Goal: Task Accomplishment & Management: Use online tool/utility

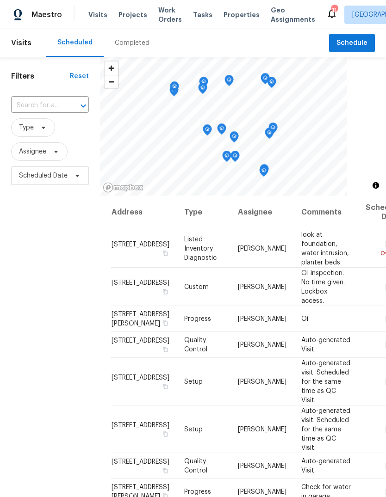
click at [96, 15] on span "Visits" at bounding box center [97, 14] width 19 height 9
click at [101, 16] on span "Visits" at bounding box center [97, 14] width 19 height 9
click at [53, 106] on input "text" at bounding box center [37, 105] width 52 height 14
type input "becker"
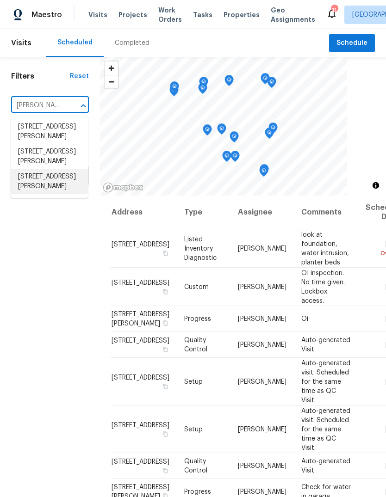
click at [69, 185] on li "[STREET_ADDRESS][PERSON_NAME]" at bounding box center [49, 181] width 77 height 25
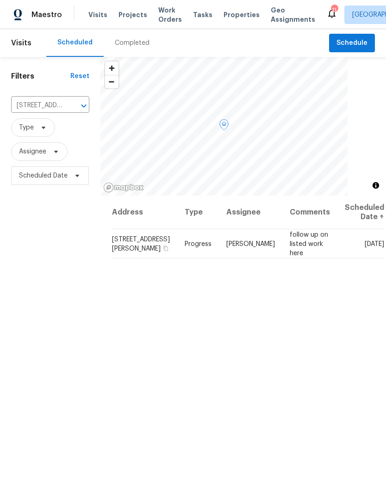
click at [0, 0] on span at bounding box center [0, 0] width 0 height 0
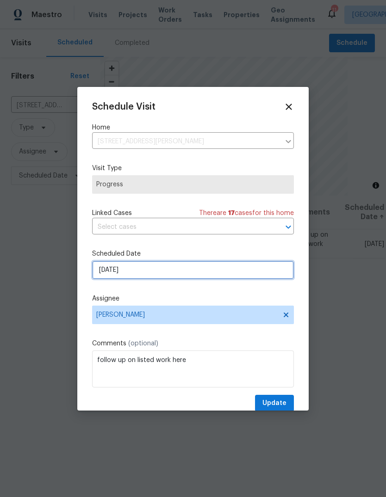
click at [254, 275] on input "8/14/2025" at bounding box center [193, 270] width 202 height 18
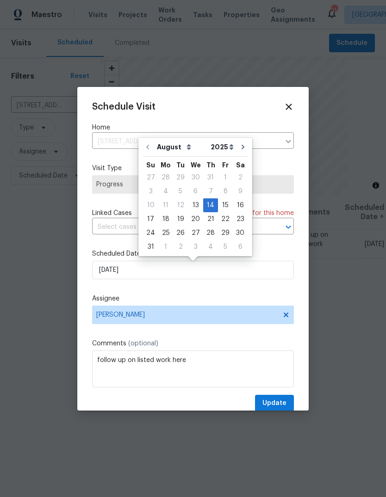
click at [230, 299] on label "Assignee" at bounding box center [193, 298] width 202 height 9
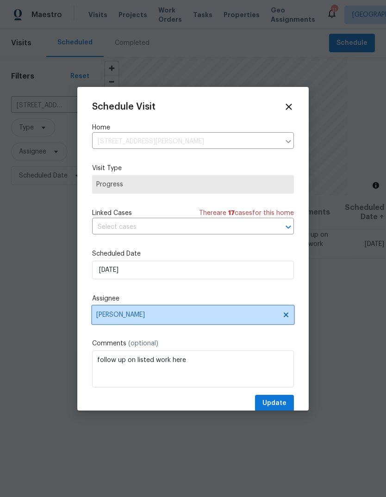
click at [223, 319] on span "[PERSON_NAME]" at bounding box center [186, 314] width 181 height 7
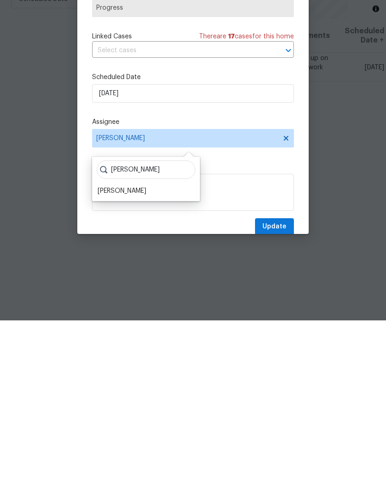
type input "James"
click at [151, 361] on div "James Nolting" at bounding box center [146, 367] width 102 height 13
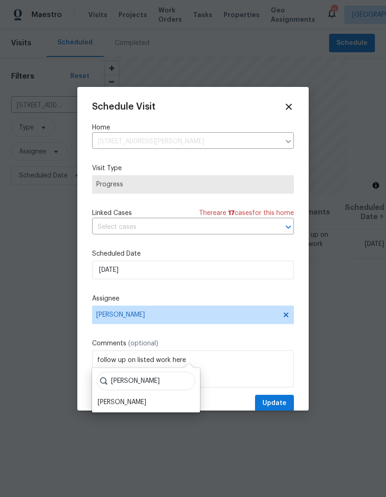
click at [140, 398] on div "James Nolting" at bounding box center [122, 402] width 49 height 9
click at [281, 409] on span "Update" at bounding box center [274, 404] width 24 height 12
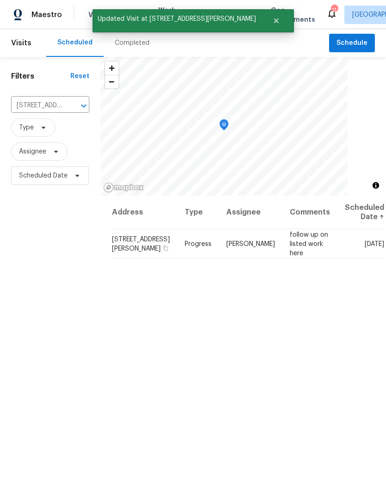
scroll to position [0, 0]
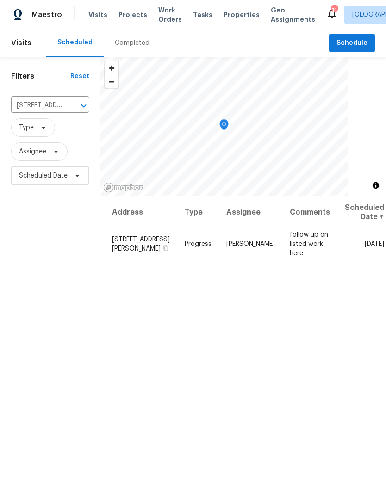
click at [136, 16] on span "Projects" at bounding box center [132, 14] width 29 height 9
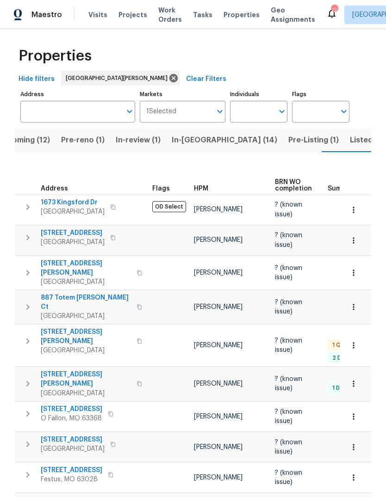
scroll to position [2, 0]
click at [288, 146] on span "Pre-Listing (1)" at bounding box center [313, 140] width 50 height 13
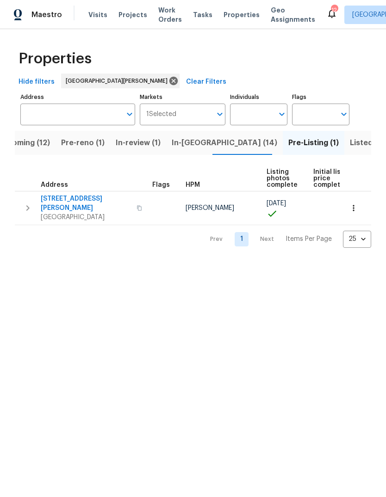
click at [137, 14] on span "Projects" at bounding box center [132, 14] width 29 height 9
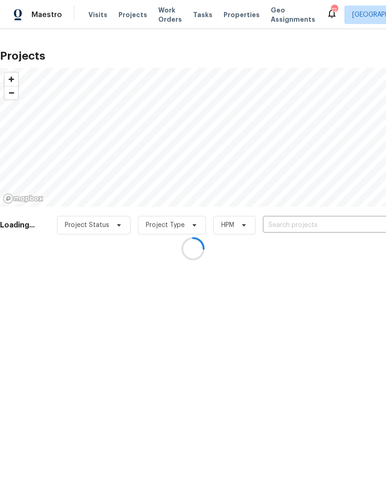
click at [344, 227] on div at bounding box center [193, 248] width 386 height 497
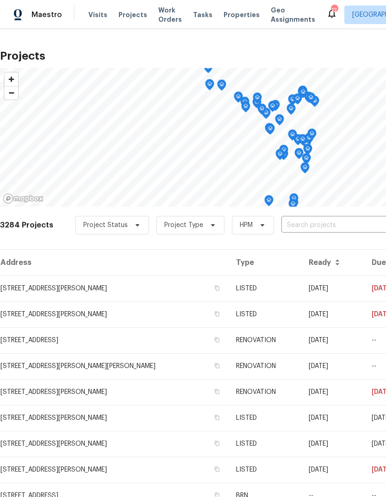
click at [347, 222] on input "text" at bounding box center [334, 225] width 106 height 14
type input "gross point"
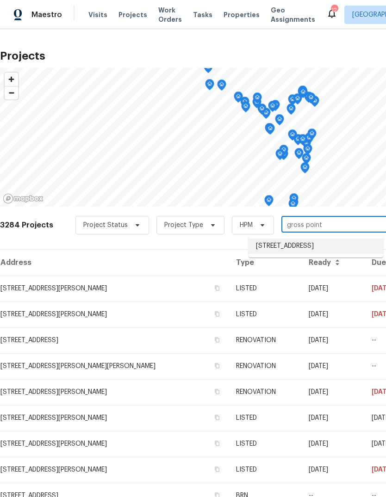
click at [335, 252] on li "[STREET_ADDRESS]" at bounding box center [315, 246] width 135 height 15
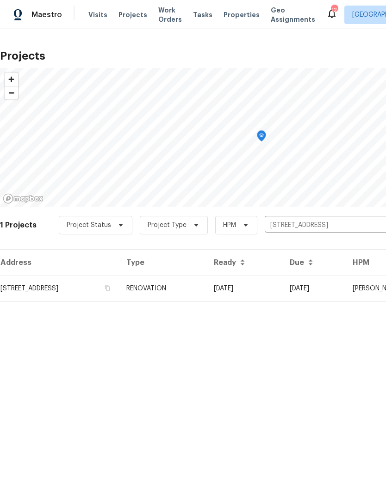
click at [282, 286] on td "04/15/25" at bounding box center [244, 289] width 76 height 26
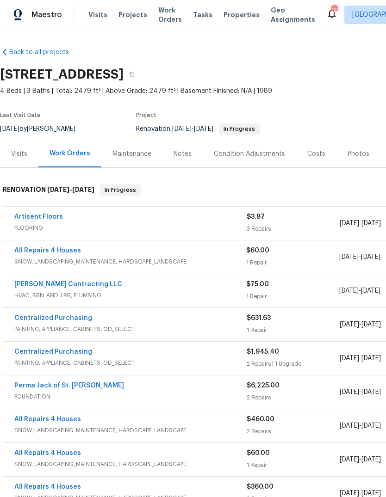
click at [25, 151] on div "Visits" at bounding box center [19, 153] width 16 height 9
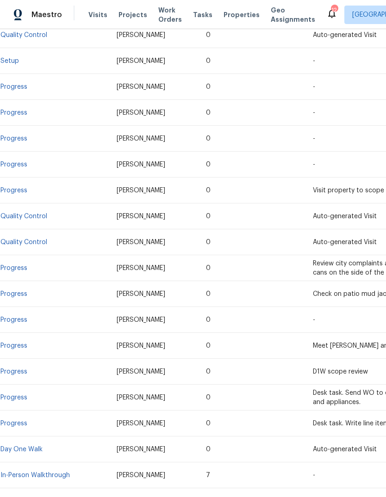
scroll to position [368, 0]
click at [22, 425] on link "Progress" at bounding box center [13, 423] width 27 height 6
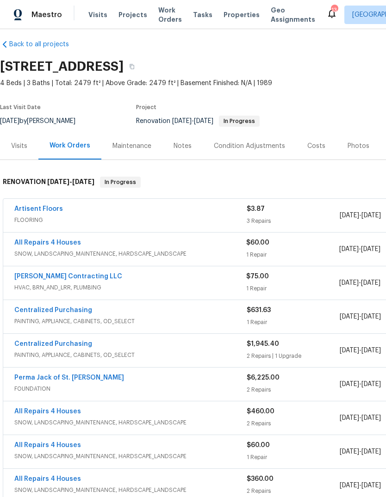
scroll to position [8, 0]
click at [318, 151] on div "Costs" at bounding box center [316, 145] width 40 height 27
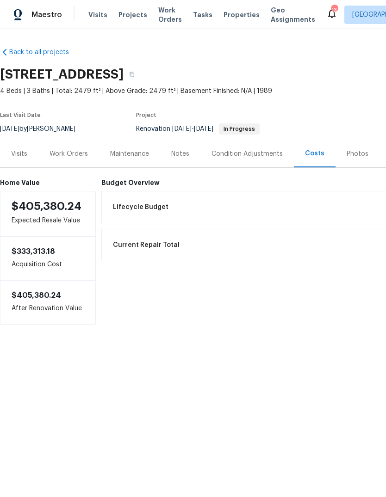
click at [189, 155] on div "Notes" at bounding box center [180, 153] width 40 height 27
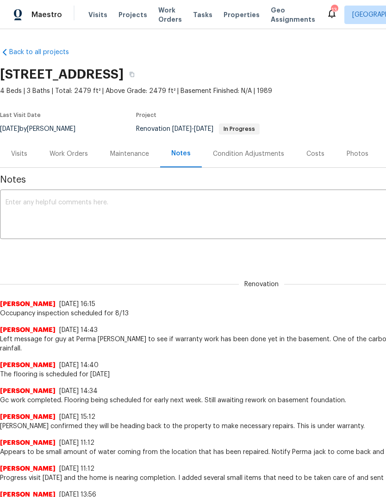
click at [138, 221] on textarea at bounding box center [261, 215] width 511 height 32
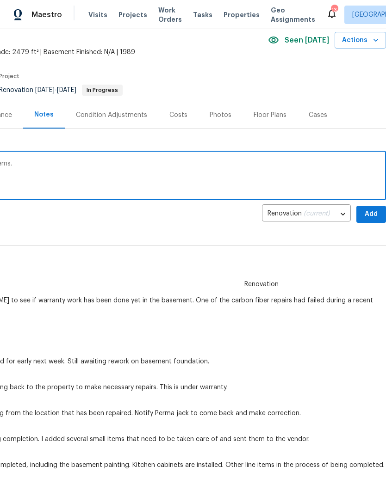
scroll to position [40, 137]
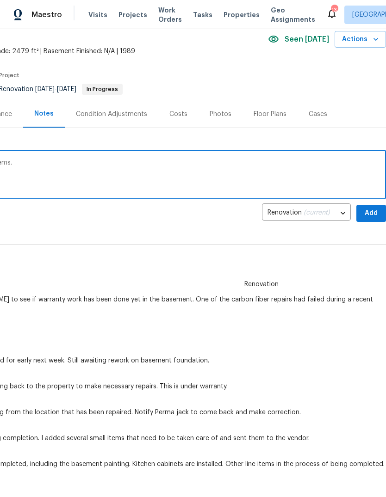
type textarea "OI failed. Creating work order for failed items."
click at [369, 209] on span "Add" at bounding box center [370, 214] width 15 height 12
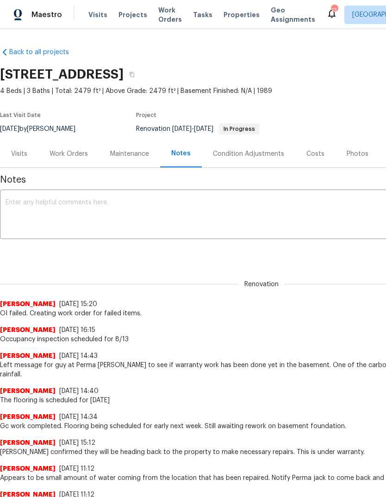
scroll to position [0, 0]
click at [171, 212] on textarea at bounding box center [261, 215] width 511 height 32
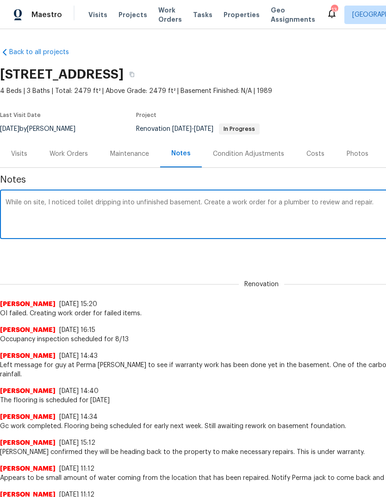
type textarea "While on site, I noticed toilet dripping into unfinished basement. Create a wor…"
click at [348, 269] on div "Renovation Michael Gruener 8/13/25, 15:20 OI failed. Creating work order for fa…" at bounding box center [261, 293] width 523 height 49
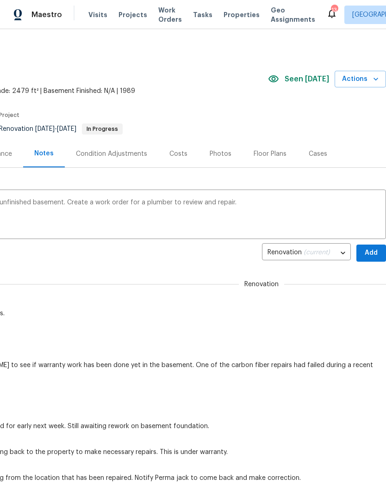
scroll to position [0, 137]
click at [376, 252] on span "Add" at bounding box center [370, 253] width 15 height 12
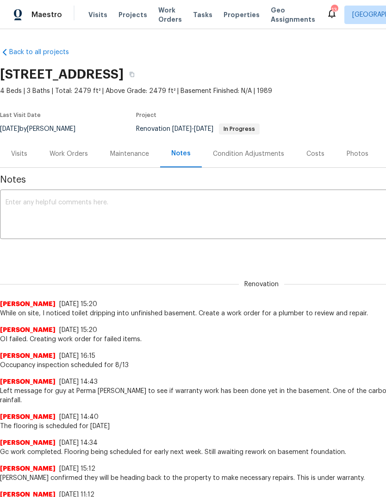
scroll to position [0, 0]
click at [64, 157] on div "Work Orders" at bounding box center [68, 153] width 38 height 9
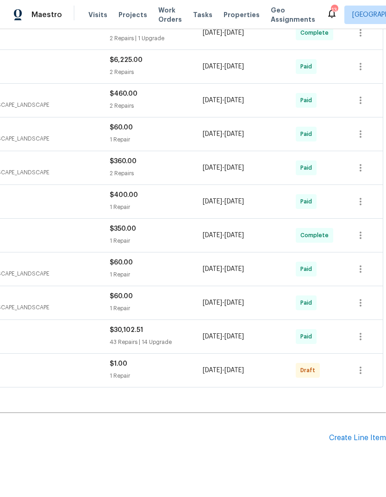
scroll to position [325, 137]
click at [367, 437] on div "Create Line Item" at bounding box center [357, 438] width 57 height 9
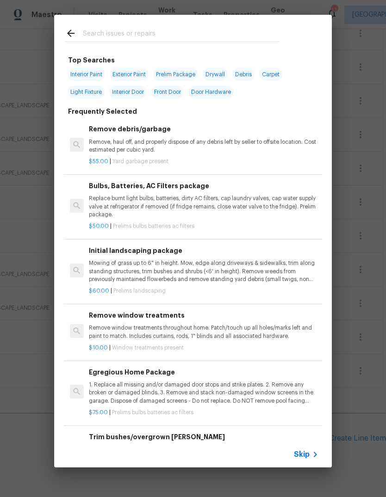
click at [311, 456] on icon at bounding box center [314, 454] width 11 height 11
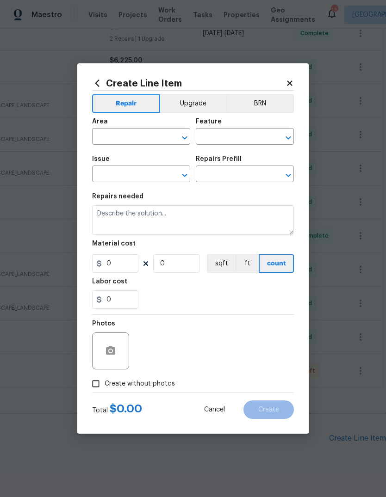
click at [153, 139] on input "text" at bounding box center [128, 137] width 72 height 14
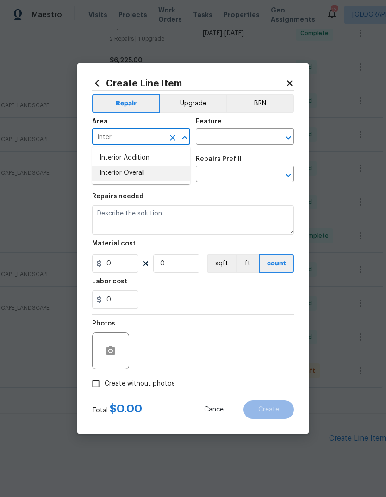
click at [176, 175] on li "Interior Overall" at bounding box center [141, 173] width 98 height 15
type input "Interior Overall"
click at [258, 141] on input "text" at bounding box center [232, 137] width 72 height 14
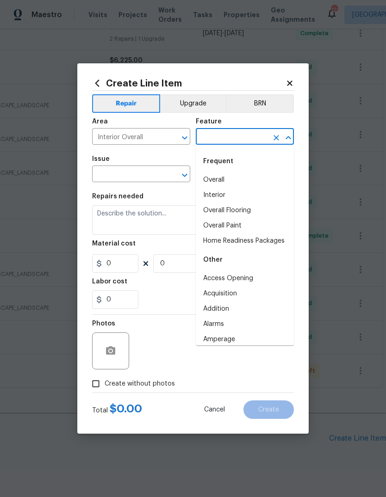
click at [253, 132] on input "text" at bounding box center [232, 137] width 72 height 14
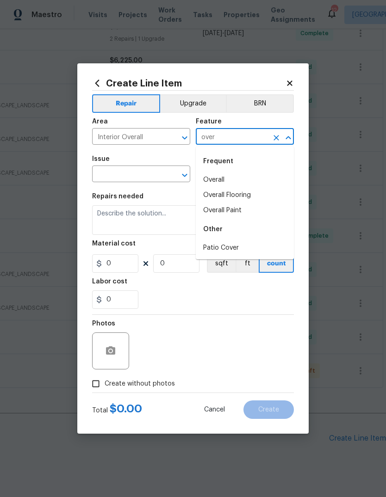
click at [245, 180] on li "Overall" at bounding box center [245, 179] width 98 height 15
type input "Overall"
click at [161, 175] on input "text" at bounding box center [128, 175] width 72 height 14
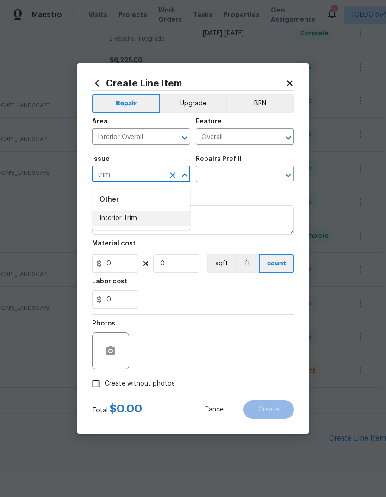
click at [164, 223] on li "Interior Trim" at bounding box center [141, 218] width 98 height 15
type input "Interior Trim"
click at [259, 174] on input "text" at bounding box center [232, 175] width 72 height 14
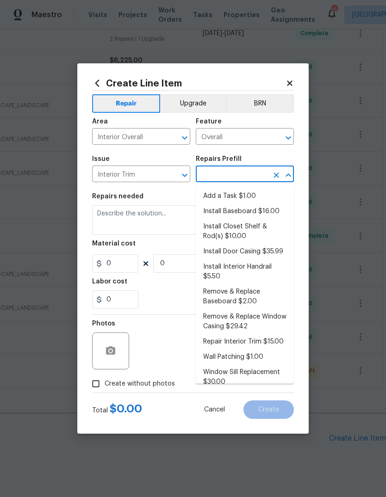
click at [274, 268] on li "Install Interior Handrail $5.50" at bounding box center [245, 271] width 98 height 25
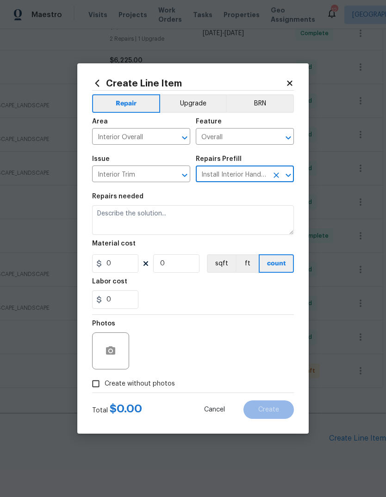
type input "Install Interior Handrail $5.50"
type input "Interior Trim"
type textarea "Install 1-1/2” X 1-11/16” pine/paint grade handrail where outlined by the PM. E…"
type input "1"
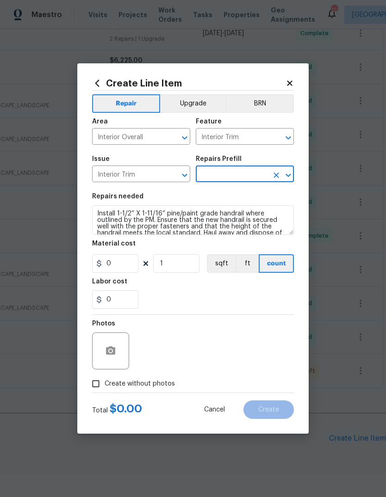
type input "Install Interior Handrail $5.50"
type input "5.5"
click at [282, 230] on textarea "Install 1-1/2” X 1-11/16” pine/paint grade handrail where outlined by the PM. E…" at bounding box center [193, 220] width 202 height 30
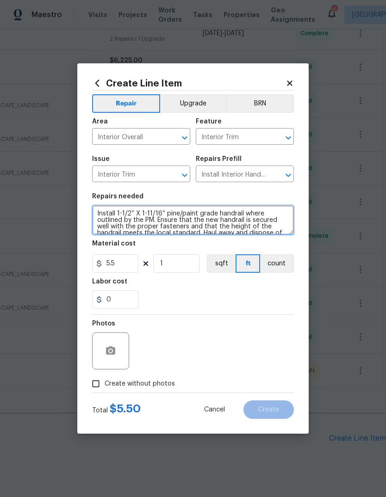
click at [279, 233] on textarea "Install 1-1/2” X 1-11/16” pine/paint grade handrail where outlined by the PM. E…" at bounding box center [193, 220] width 202 height 30
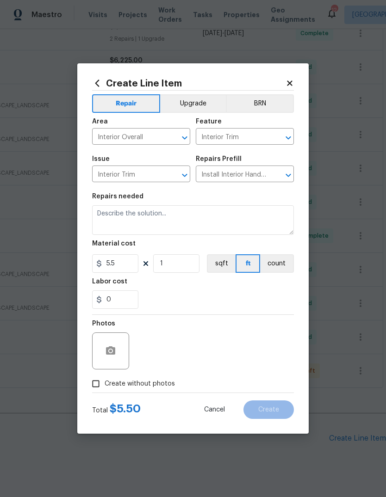
click at [288, 81] on icon at bounding box center [289, 82] width 5 height 5
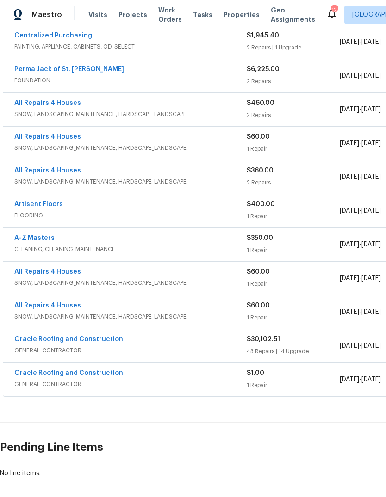
scroll to position [311, 0]
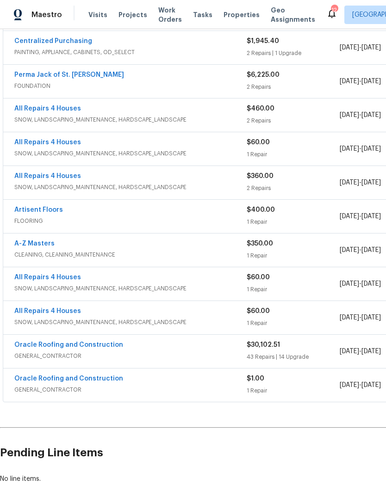
click at [113, 348] on link "Oracle Roofing and Construction" at bounding box center [68, 345] width 109 height 6
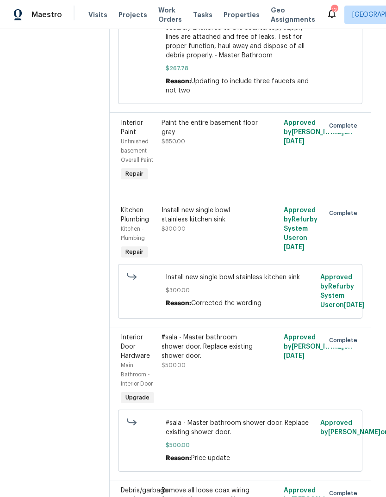
scroll to position [1292, 0]
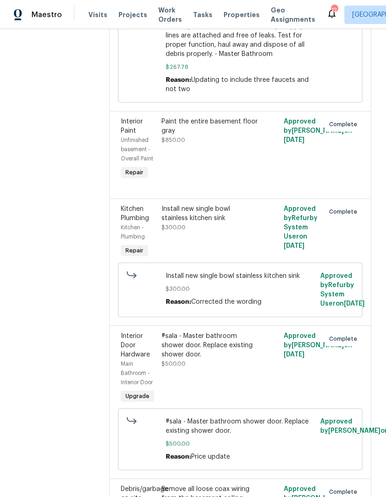
click at [236, 135] on div "Paint the entire basement floor gray" at bounding box center [209, 126] width 96 height 18
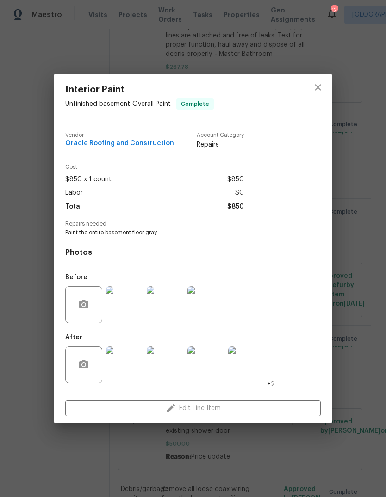
click at [130, 368] on img at bounding box center [124, 364] width 37 height 37
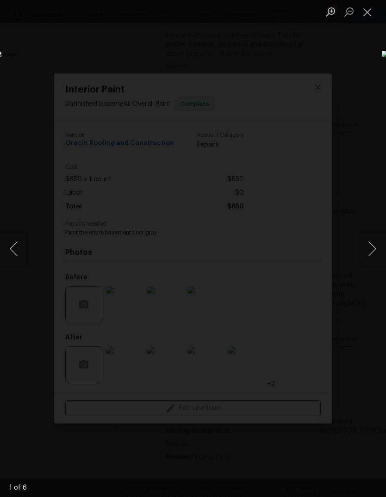
click at [373, 251] on button "Next image" at bounding box center [372, 248] width 28 height 37
click at [375, 249] on button "Next image" at bounding box center [372, 248] width 28 height 37
click at [369, 250] on button "Next image" at bounding box center [372, 248] width 28 height 37
click at [319, 171] on img "Lightbox" at bounding box center [100, 270] width 985 height 1270
click at [371, 13] on button "Close lightbox" at bounding box center [367, 12] width 18 height 16
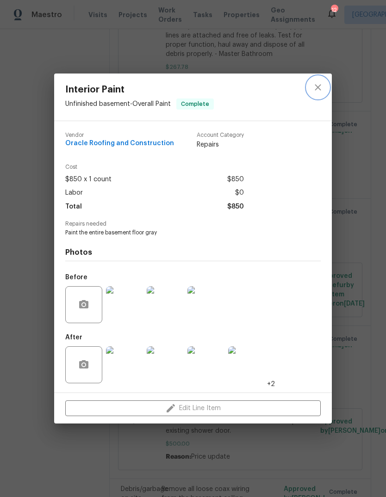
click at [318, 90] on icon "close" at bounding box center [317, 87] width 11 height 11
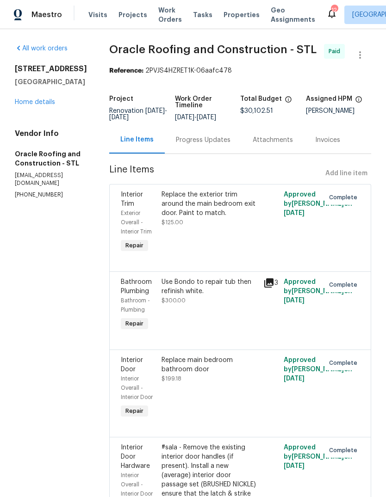
scroll to position [0, 0]
click at [45, 105] on link "Home details" at bounding box center [35, 102] width 40 height 6
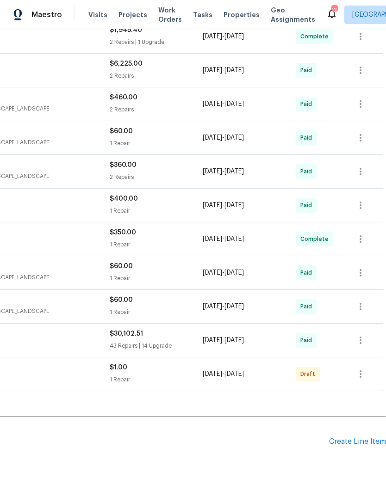
scroll to position [322, 137]
click at [352, 438] on div "Create Line Item" at bounding box center [357, 441] width 57 height 9
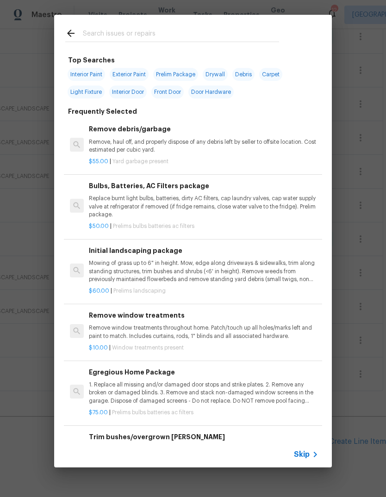
click at [313, 456] on icon at bounding box center [314, 454] width 11 height 11
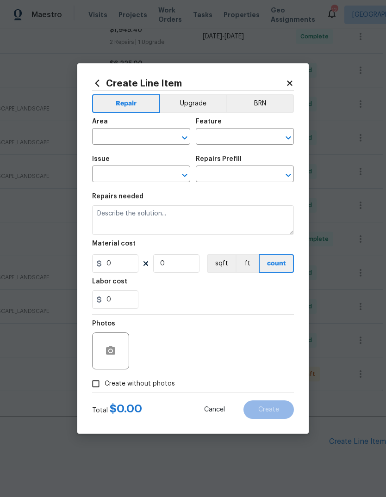
click at [143, 143] on input "text" at bounding box center [128, 137] width 72 height 14
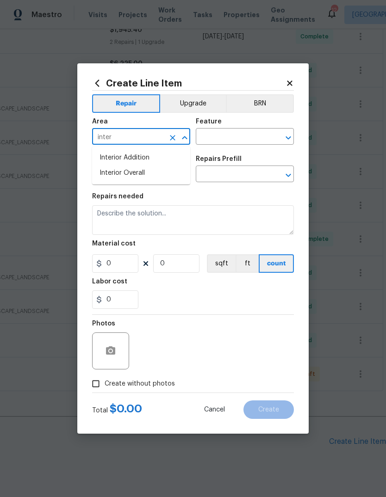
click at [172, 177] on li "Interior Overall" at bounding box center [141, 173] width 98 height 15
type input "Interior Overall"
click at [245, 135] on input "text" at bounding box center [232, 137] width 72 height 14
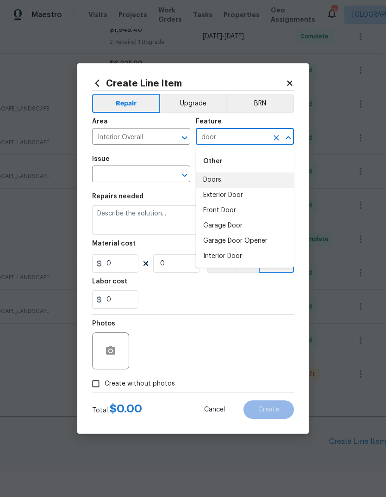
click at [246, 177] on li "Doors" at bounding box center [245, 179] width 98 height 15
type input "Doors"
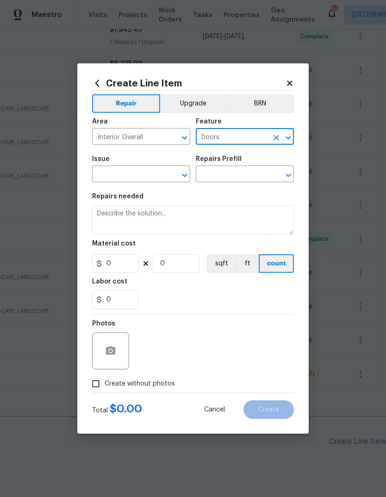
click at [157, 176] on input "text" at bounding box center [128, 175] width 72 height 14
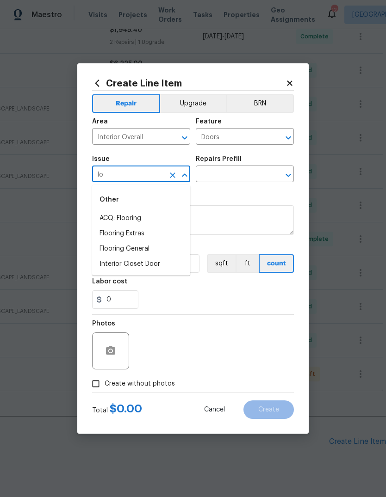
type input "l"
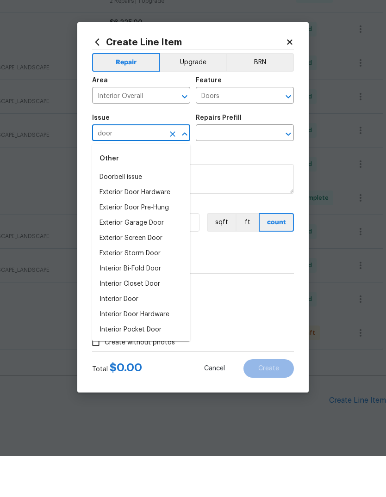
click at [160, 333] on li "Interior Door" at bounding box center [141, 340] width 98 height 15
type input "Interior Door"
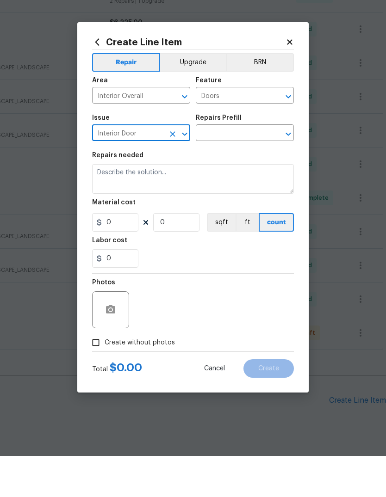
click at [259, 168] on input "text" at bounding box center [232, 175] width 72 height 14
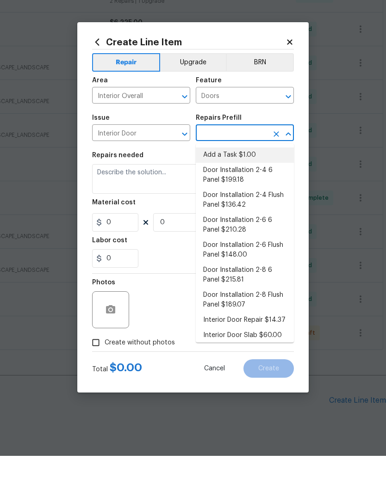
click at [252, 189] on li "Add a Task $1.00" at bounding box center [245, 196] width 98 height 15
type input "Add a Task $1.00"
type input "Interior Door"
type textarea "HPM to detail"
type input "1"
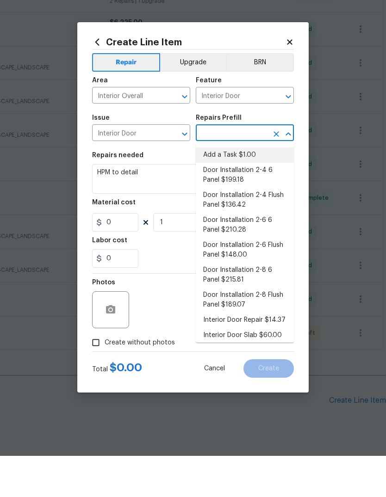
type input "Add a Task $1.00"
type input "1"
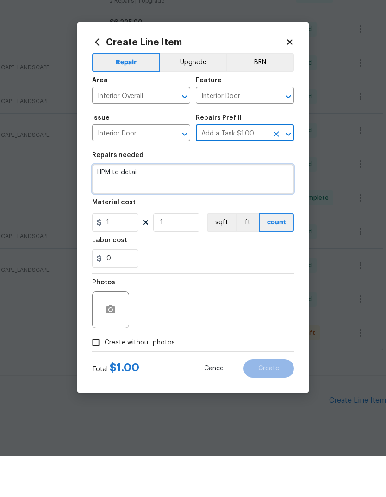
click at [236, 205] on textarea "HPM to detail" at bounding box center [193, 220] width 202 height 30
type textarea "H"
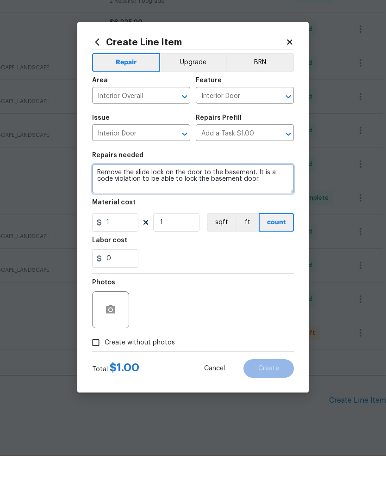
type textarea "Remove the slide lock on the door to the basement. It is a code violation to be…"
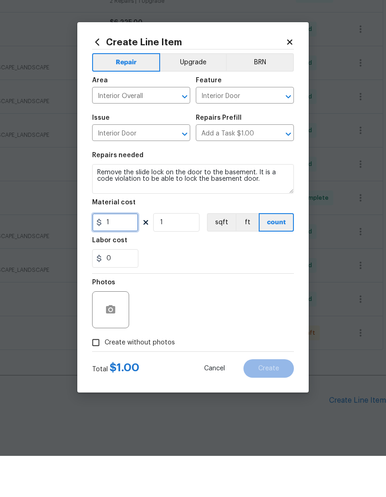
click at [135, 254] on input "1" at bounding box center [115, 263] width 46 height 18
type input "10"
click at [259, 315] on div "Photos" at bounding box center [193, 345] width 202 height 60
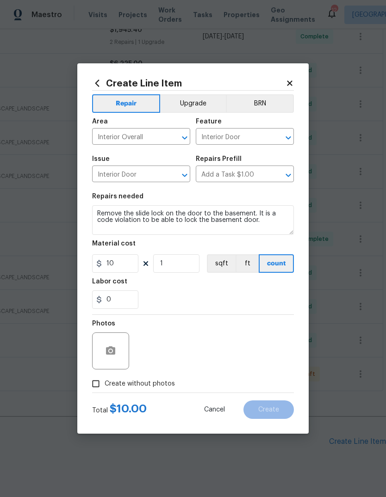
click at [168, 384] on span "Create without photos" at bounding box center [140, 384] width 70 height 10
click at [105, 384] on input "Create without photos" at bounding box center [96, 384] width 18 height 18
checkbox input "true"
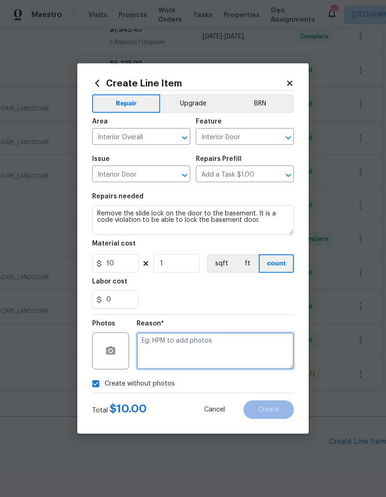
click at [234, 348] on textarea at bounding box center [214, 350] width 157 height 37
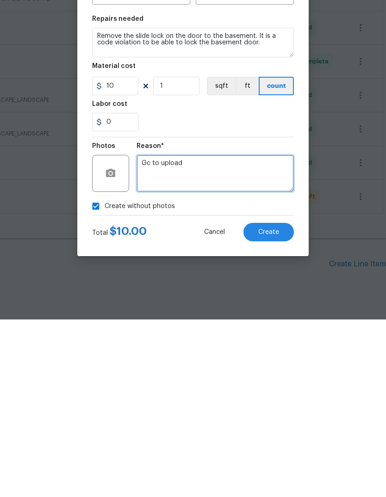
type textarea "Gc to upload"
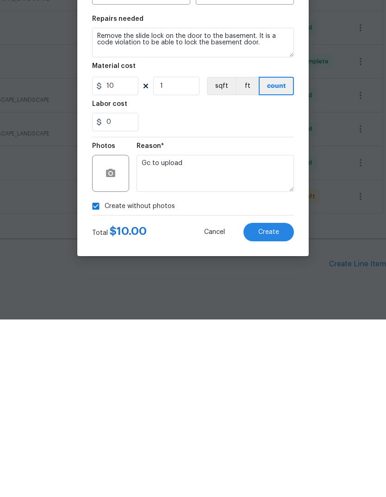
click at [189, 247] on div "Create Line Item Repair Upgrade BRN Area Interior Overall ​ Feature Interior Do…" at bounding box center [192, 248] width 231 height 370
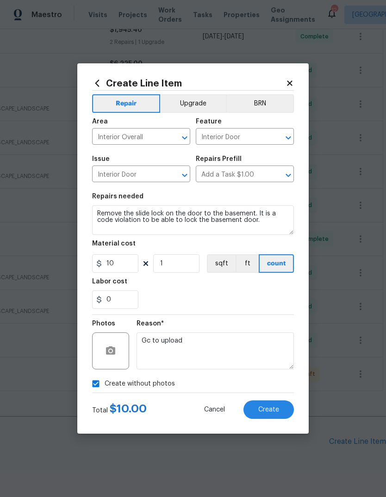
click at [283, 412] on button "Create" at bounding box center [268, 409] width 50 height 18
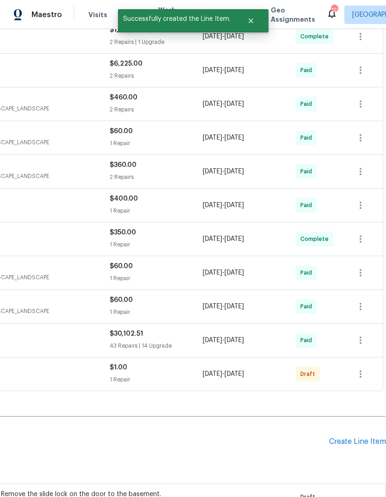
click at [365, 437] on div "Create Line Item" at bounding box center [357, 441] width 57 height 9
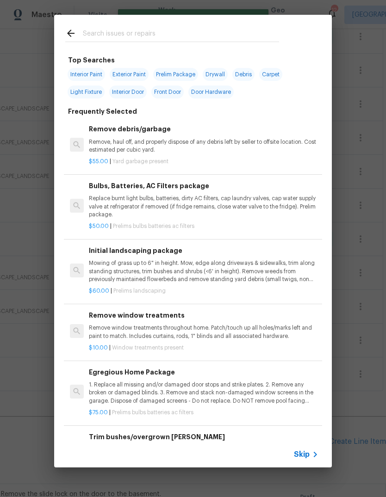
click at [311, 454] on icon at bounding box center [314, 454] width 11 height 11
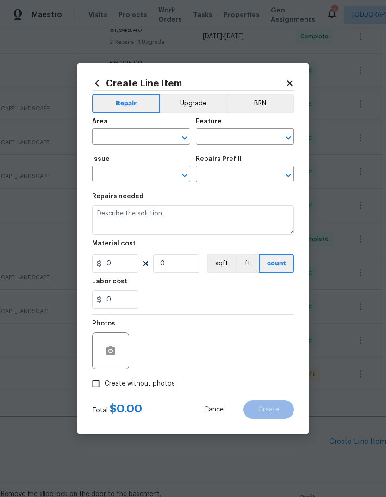
click at [156, 132] on input "text" at bounding box center [128, 137] width 72 height 14
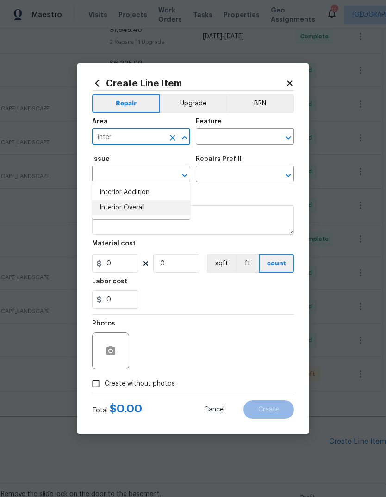
click at [174, 200] on li "Interior Overall" at bounding box center [141, 207] width 98 height 15
type input "Interior Overall"
click at [245, 137] on input "text" at bounding box center [232, 137] width 72 height 14
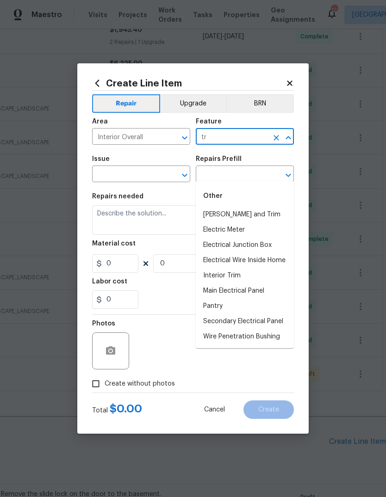
type input "t"
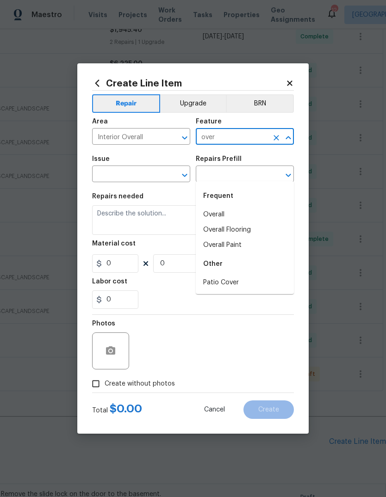
click at [238, 207] on li "Overall" at bounding box center [245, 214] width 98 height 15
type input "Overall"
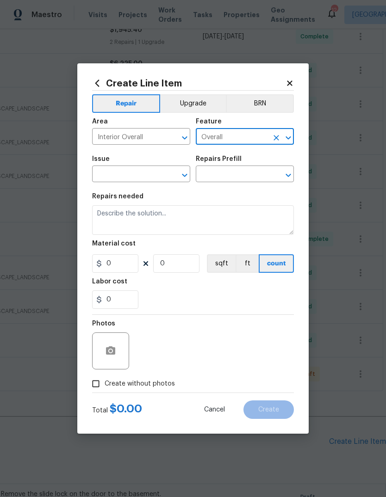
click at [159, 175] on input "text" at bounding box center [128, 175] width 72 height 14
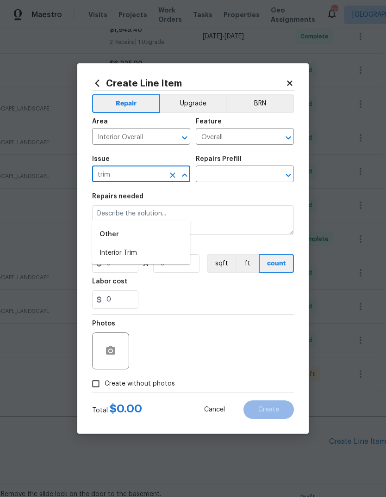
click at [150, 246] on li "Interior Trim" at bounding box center [141, 253] width 98 height 15
type input "Interior Trim"
click at [245, 178] on input "text" at bounding box center [232, 175] width 72 height 14
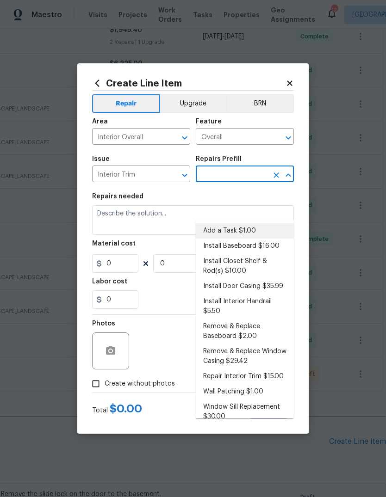
click at [262, 223] on li "Add a Task $1.00" at bounding box center [245, 230] width 98 height 15
type input "Add a Task $1.00"
type input "Interior Trim"
type textarea "HPM to detail"
type input "1"
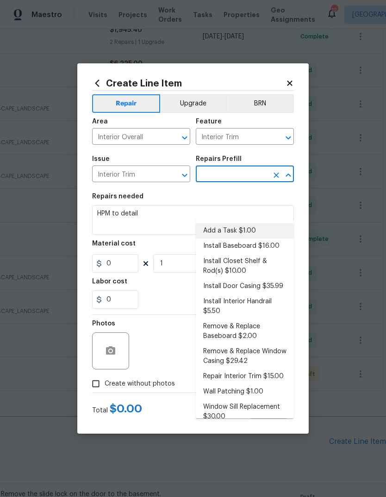
type input "Add a Task $1.00"
type input "1"
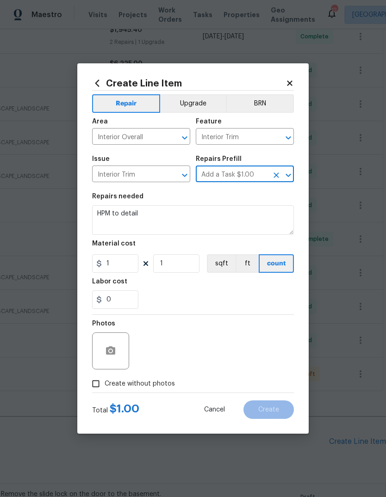
click at [233, 223] on textarea "HPM to detail" at bounding box center [193, 220] width 202 height 30
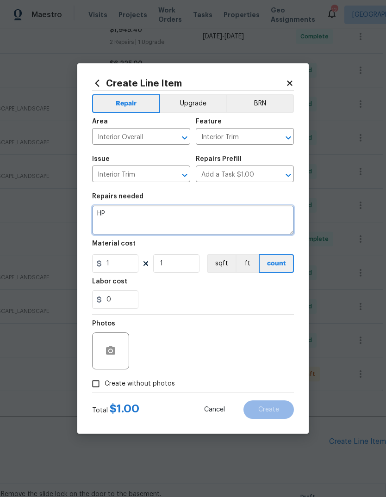
type textarea "H"
click at [252, 220] on textarea "INTERIOR HANDRAILS. 1)." at bounding box center [193, 220] width 202 height 30
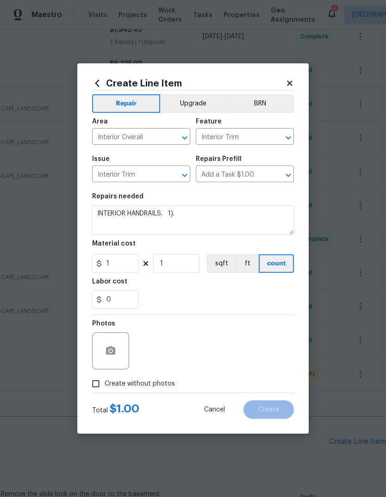
click at [252, 290] on div "Labor cost" at bounding box center [193, 284] width 202 height 12
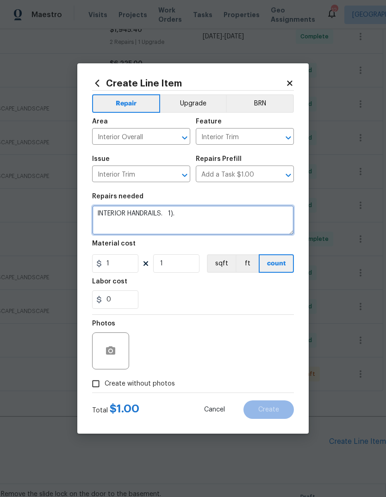
click at [260, 222] on textarea "INTERIOR HANDRAILS. 1)." at bounding box center [193, 220] width 202 height 30
click at [234, 227] on textarea "INTERIOR HANDRAILS. 1). Add handrail the length of the stairs to the upper bedr…" at bounding box center [193, 220] width 202 height 30
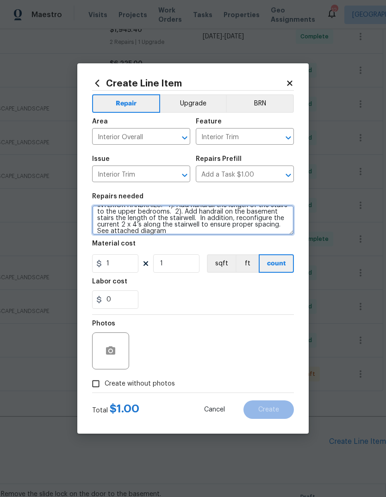
scroll to position [8, 0]
type textarea "INTERIOR HANDRAILS. 1). Add handrail the length of the stairs to the upper bedr…"
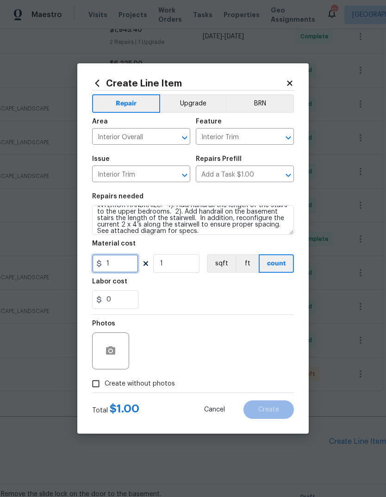
click at [132, 266] on input "1" at bounding box center [115, 263] width 46 height 18
click at [253, 298] on div "0" at bounding box center [193, 299] width 202 height 18
type input "200"
click at [115, 353] on icon "button" at bounding box center [110, 350] width 9 height 8
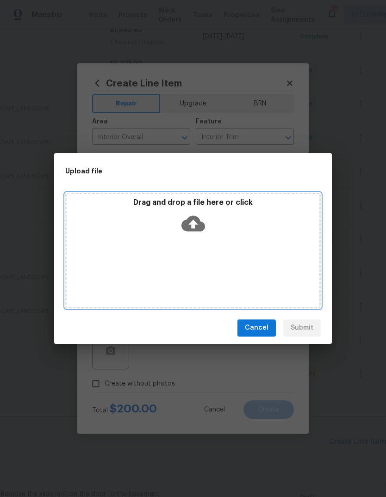
click at [194, 224] on icon at bounding box center [193, 224] width 24 height 24
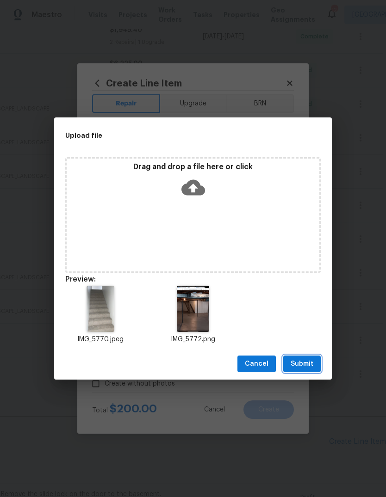
click at [314, 360] on button "Submit" at bounding box center [301, 364] width 37 height 17
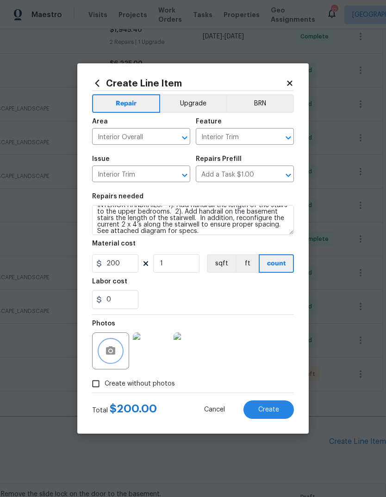
click at [113, 353] on icon "button" at bounding box center [110, 350] width 9 height 8
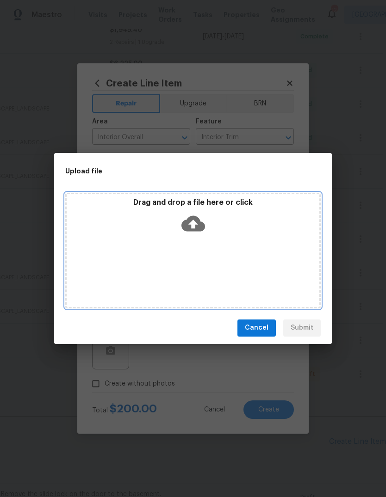
click at [195, 225] on icon at bounding box center [193, 224] width 24 height 24
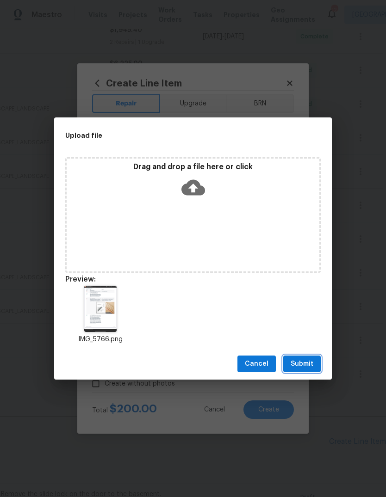
click at [304, 362] on span "Submit" at bounding box center [301, 364] width 23 height 12
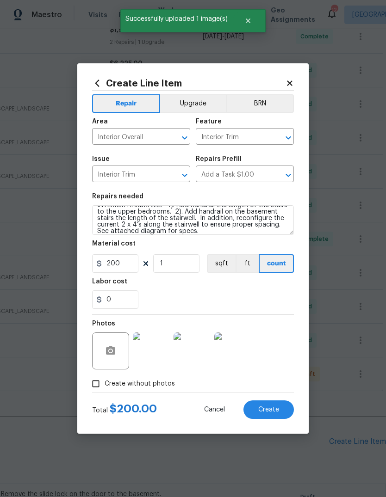
click at [238, 354] on img at bounding box center [232, 350] width 37 height 37
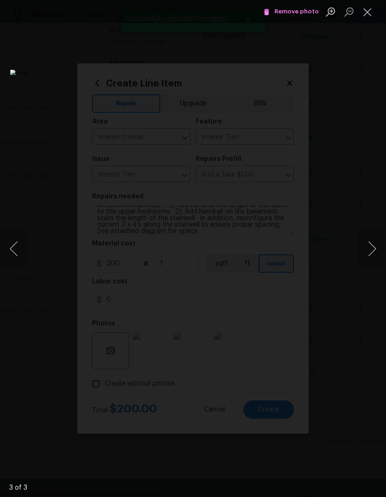
click at [370, 13] on button "Close lightbox" at bounding box center [367, 12] width 18 height 16
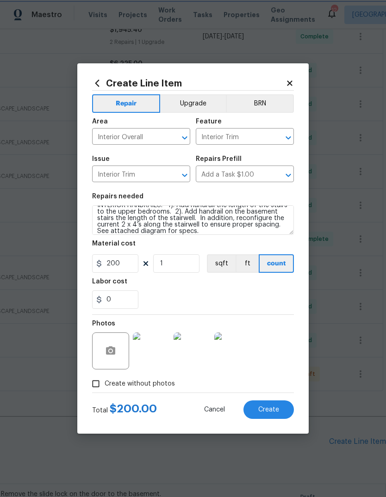
click at [283, 408] on button "Create" at bounding box center [268, 409] width 50 height 18
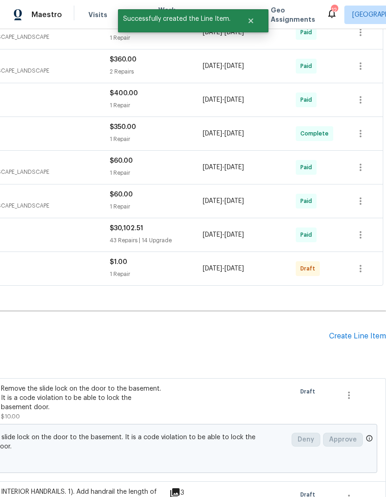
scroll to position [430, 137]
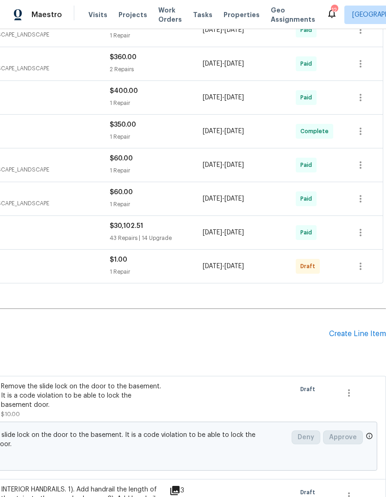
click at [362, 330] on div "Create Line Item" at bounding box center [357, 334] width 57 height 9
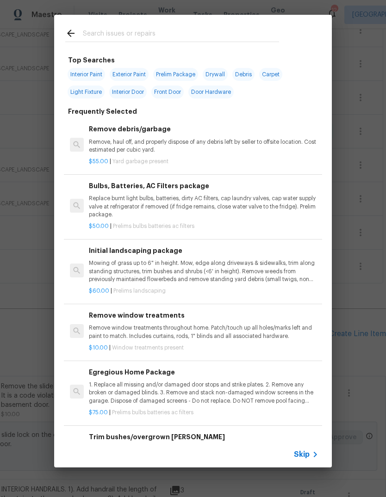
click at [311, 456] on icon at bounding box center [314, 454] width 11 height 11
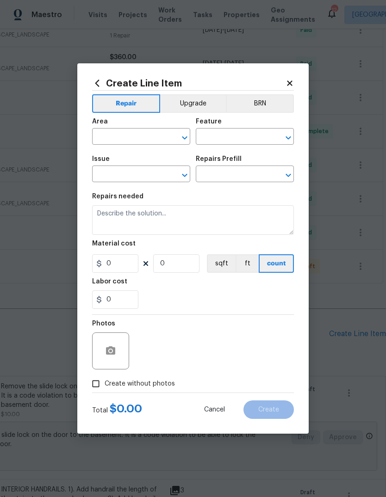
click at [170, 130] on div "​" at bounding box center [141, 137] width 98 height 14
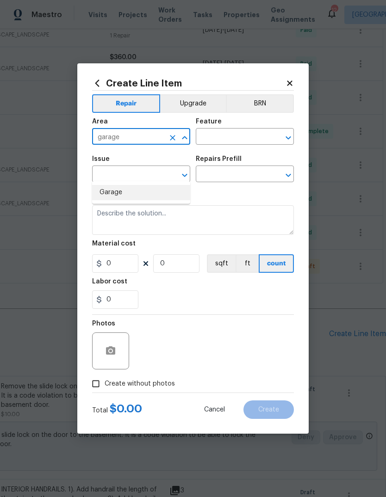
click at [156, 185] on li "Garage" at bounding box center [141, 192] width 98 height 15
type input "Garage"
click at [251, 138] on input "text" at bounding box center [232, 137] width 72 height 14
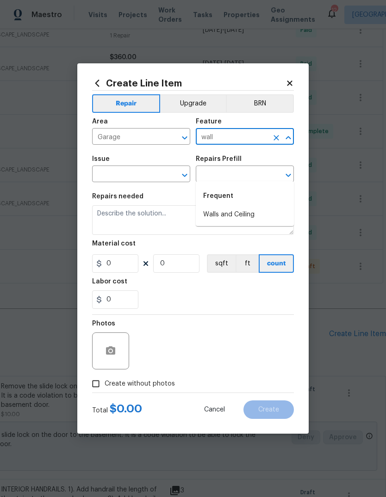
click at [264, 207] on li "Walls and Ceiling" at bounding box center [245, 214] width 98 height 15
type input "Walls and Ceiling"
click at [163, 173] on input "text" at bounding box center [128, 175] width 72 height 14
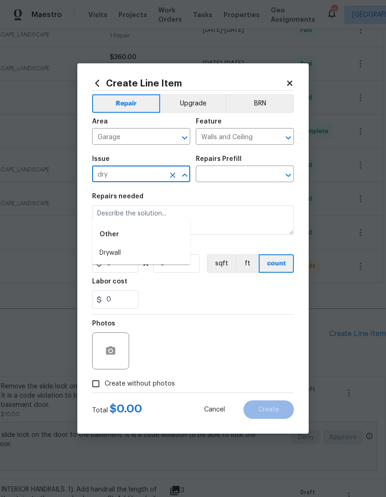
click at [176, 246] on li "Drywall" at bounding box center [141, 253] width 98 height 15
type input "Drywall"
click at [254, 174] on input "text" at bounding box center [232, 175] width 72 height 14
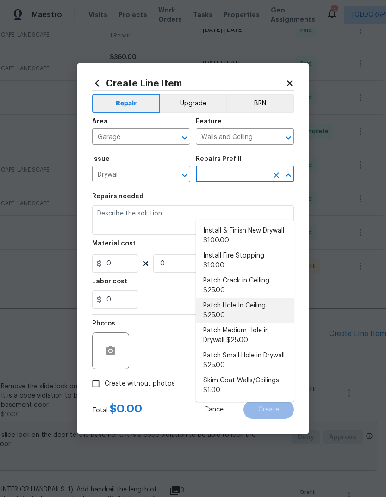
click at [271, 298] on li "Patch Hole In Ceiling $25.00" at bounding box center [245, 310] width 98 height 25
type input "Patch Hole In Ceiling $25.00"
type textarea "Prep/scrape all loose material from the damaged area; prime if needed. Patch th…"
type input "1"
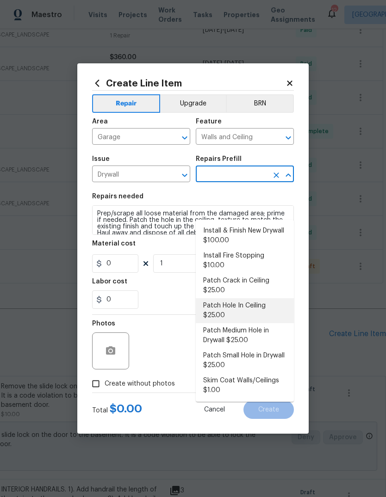
type input "Patch Hole In Ceiling $25.00"
type input "25"
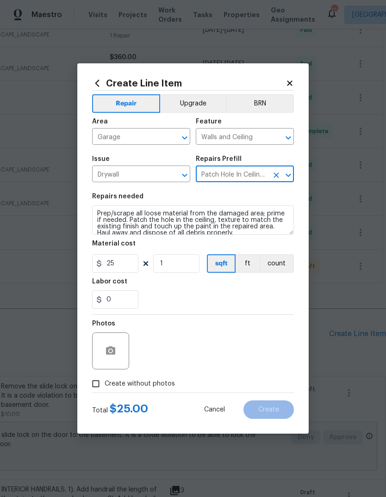
click at [235, 233] on textarea "Prep/scrape all loose material from the damaged area; prime if needed. Patch th…" at bounding box center [193, 220] width 202 height 30
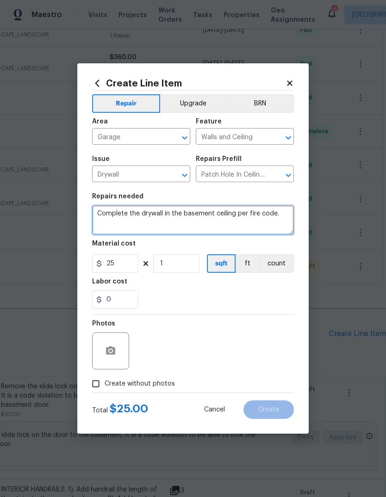
type textarea "Complete the drywall in the basement ceiling per fire code."
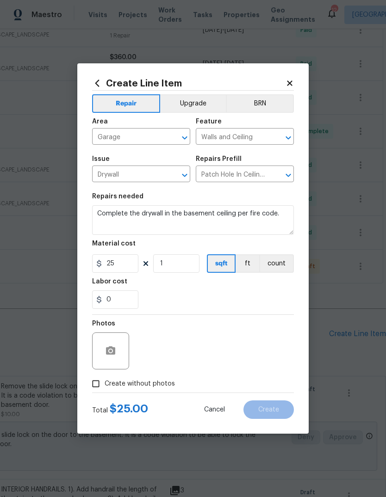
click at [185, 295] on div "0" at bounding box center [193, 299] width 202 height 18
click at [131, 264] on input "25" at bounding box center [115, 263] width 46 height 18
click at [251, 290] on div "Labor cost" at bounding box center [193, 284] width 202 height 12
type input "150"
click at [115, 350] on icon "button" at bounding box center [110, 350] width 9 height 8
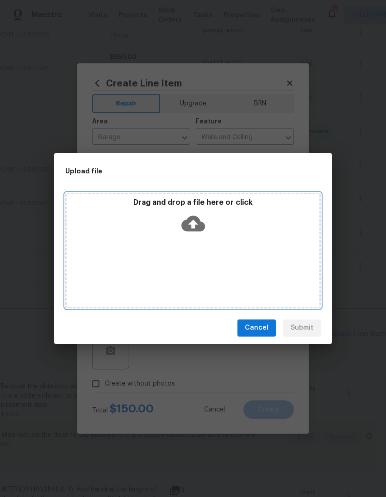
click at [200, 221] on icon at bounding box center [193, 223] width 24 height 16
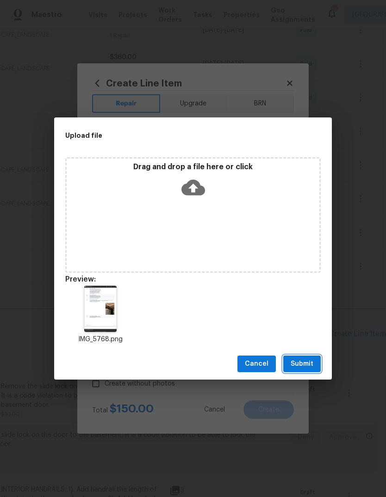
click at [314, 366] on button "Submit" at bounding box center [301, 364] width 37 height 17
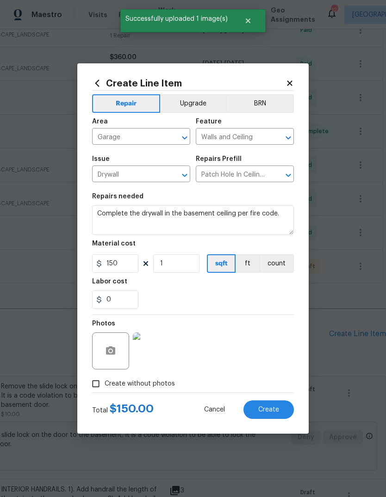
click at [153, 352] on img at bounding box center [151, 350] width 37 height 37
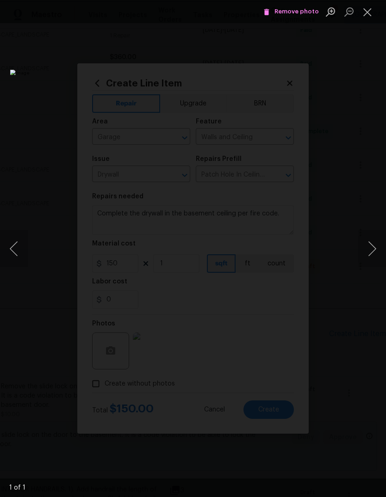
click at [371, 12] on button "Close lightbox" at bounding box center [367, 12] width 18 height 16
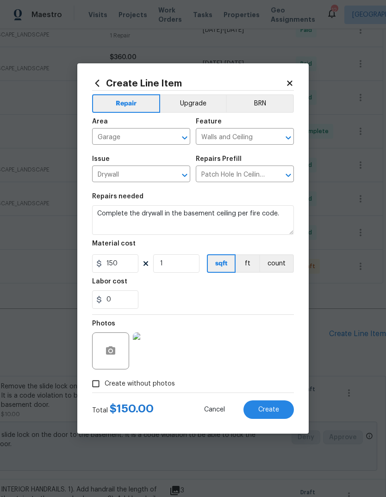
click at [283, 409] on button "Create" at bounding box center [268, 409] width 50 height 18
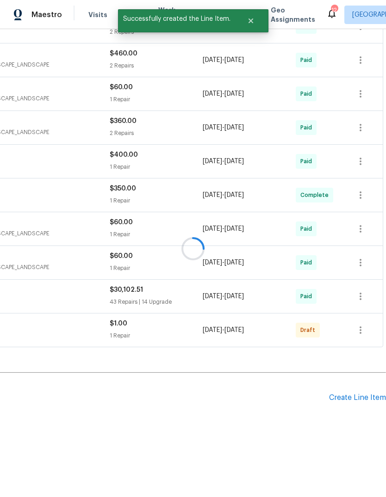
scroll to position [331, 137]
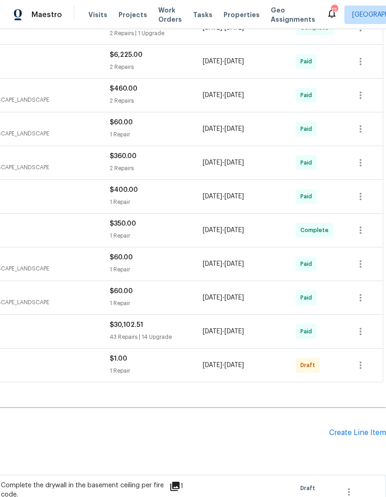
click at [357, 429] on div "Create Line Item" at bounding box center [357, 433] width 57 height 9
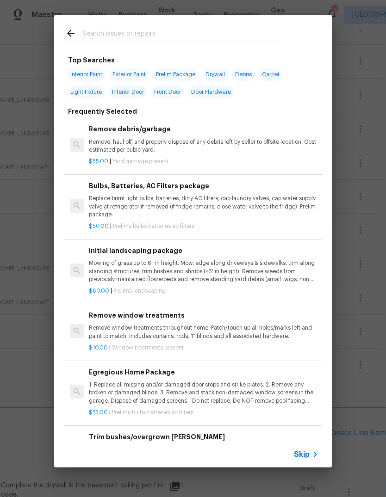
click at [308, 455] on span "Skip" at bounding box center [302, 454] width 16 height 9
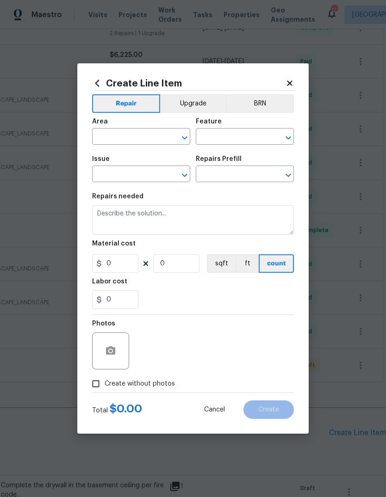
click at [151, 138] on input "text" at bounding box center [128, 137] width 72 height 14
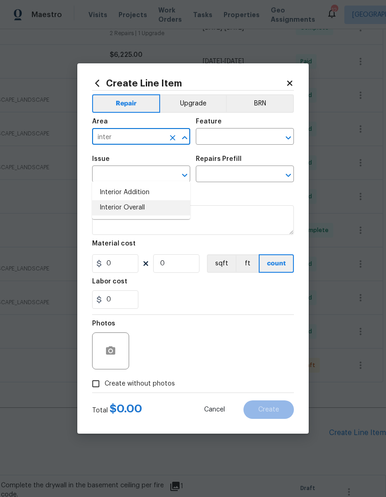
click at [174, 200] on li "Interior Overall" at bounding box center [141, 207] width 98 height 15
type input "Interior Overall"
click at [257, 135] on input "text" at bounding box center [232, 137] width 72 height 14
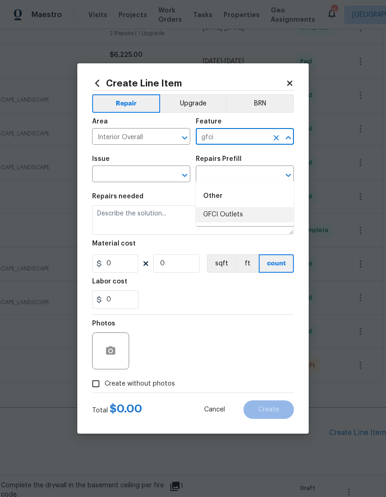
click at [255, 207] on li "GFCI Outlets" at bounding box center [245, 214] width 98 height 15
type input "GFCI Outlets"
click at [155, 170] on input "text" at bounding box center [128, 175] width 72 height 14
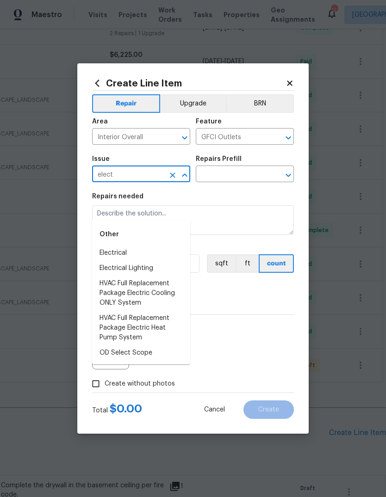
click at [165, 246] on li "Electrical" at bounding box center [141, 253] width 98 height 15
type input "Electrical"
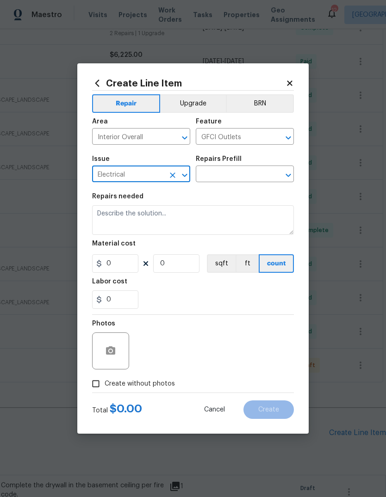
click at [252, 176] on input "text" at bounding box center [232, 175] width 72 height 14
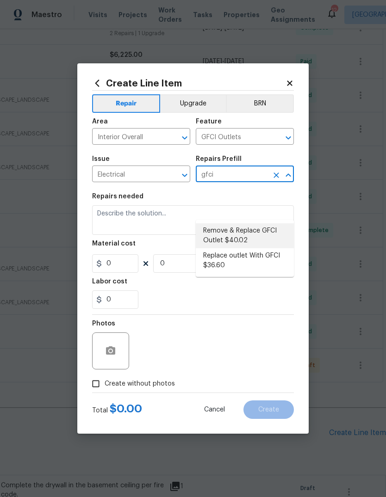
click at [271, 223] on li "Remove & Replace GFCI Outlet $40.02" at bounding box center [245, 235] width 98 height 25
type input "Remove & Replace GFCI Outlet $40.02"
type textarea "Remove and replace the existing GFCI with new. Ensure that the new GFCI outlet …"
type input "1"
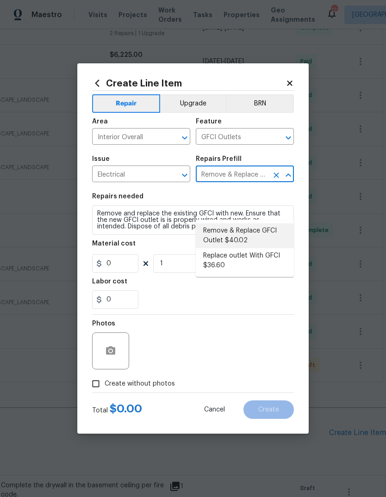
type input "40.02"
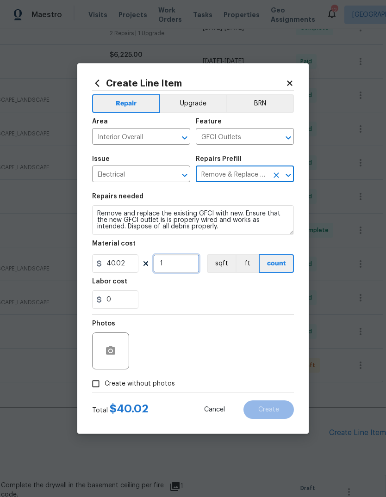
click at [191, 269] on input "1" at bounding box center [176, 263] width 46 height 18
type input "3"
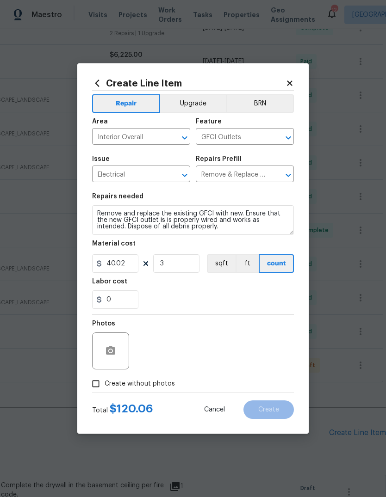
click at [230, 295] on div "0" at bounding box center [193, 299] width 202 height 18
click at [218, 228] on textarea "Remove and replace the existing GFCI with new. Ensure that the new GFCI outlet …" at bounding box center [193, 220] width 202 height 30
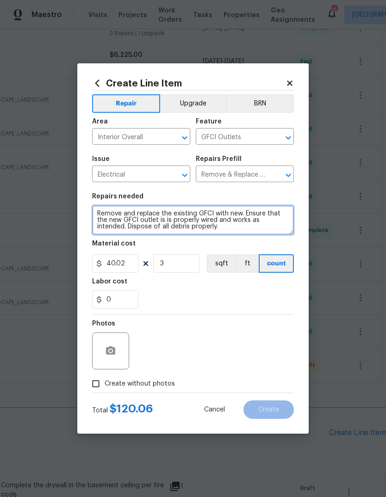
click at [209, 225] on textarea "Remove and replace the existing GFCI with new. Ensure that the new GFCI outlet …" at bounding box center [193, 220] width 202 height 30
type textarea "Install three GFCI outlets. Locations are 1) in the kitchen to the right of the…"
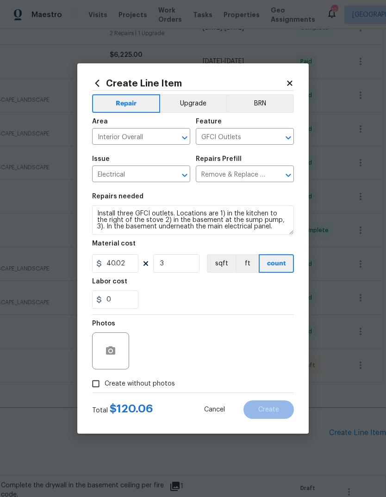
click at [267, 296] on div "0" at bounding box center [193, 299] width 202 height 18
click at [111, 352] on circle "button" at bounding box center [110, 351] width 3 height 3
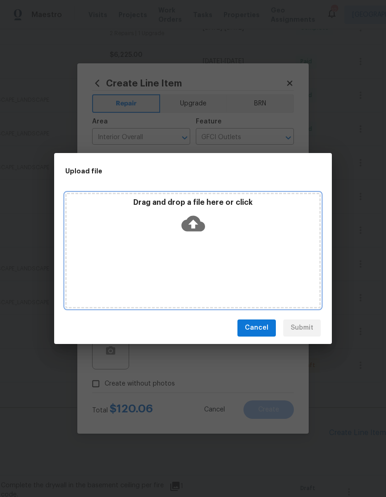
click at [196, 225] on icon at bounding box center [193, 223] width 24 height 16
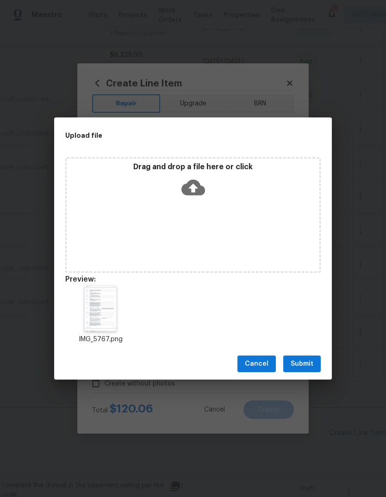
click at [308, 370] on button "Submit" at bounding box center [301, 364] width 37 height 17
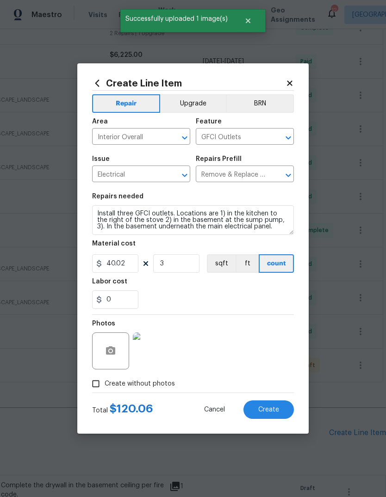
click at [149, 351] on img at bounding box center [151, 350] width 37 height 37
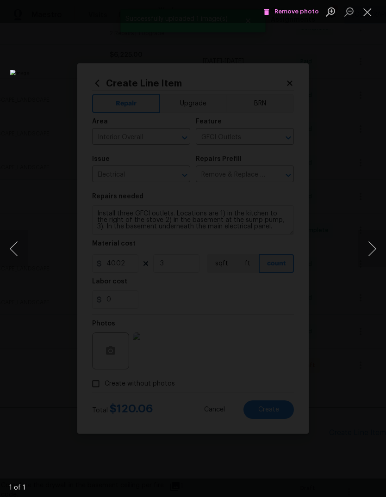
click at [367, 13] on button "Close lightbox" at bounding box center [367, 12] width 18 height 16
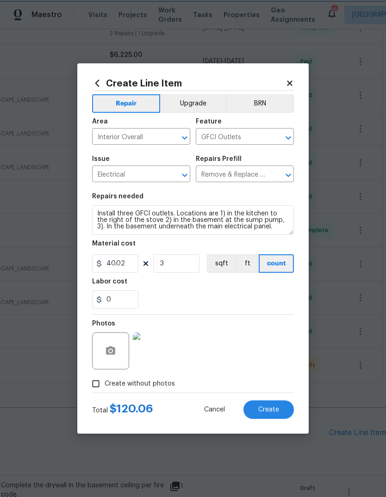
click at [275, 414] on button "Create" at bounding box center [268, 409] width 50 height 18
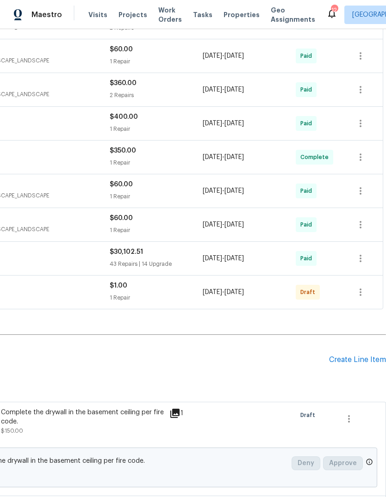
scroll to position [404, 137]
click at [363, 356] on div "Create Line Item" at bounding box center [357, 360] width 57 height 9
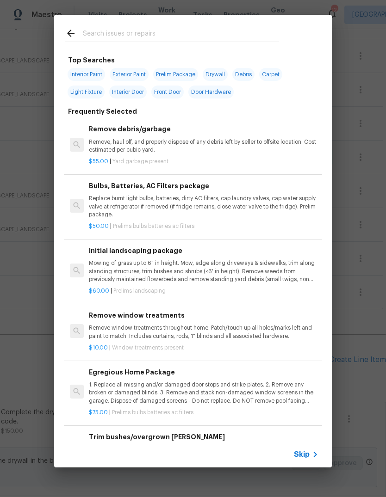
click at [307, 455] on span "Skip" at bounding box center [302, 454] width 16 height 9
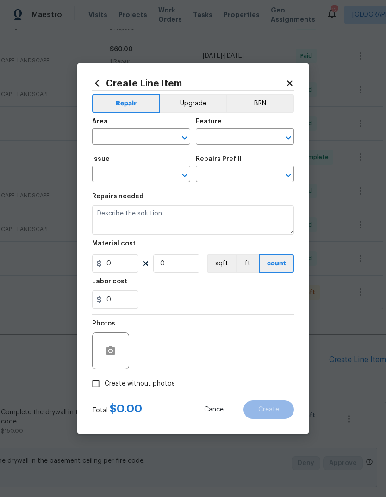
click at [155, 139] on input "text" at bounding box center [128, 137] width 72 height 14
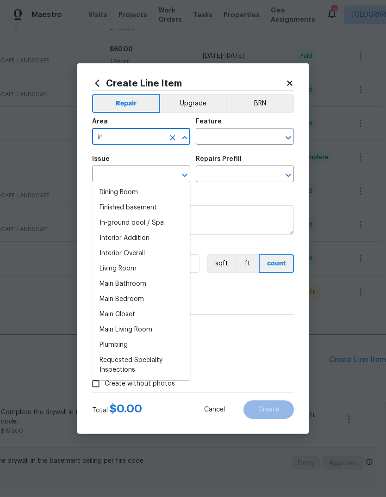
type input "i"
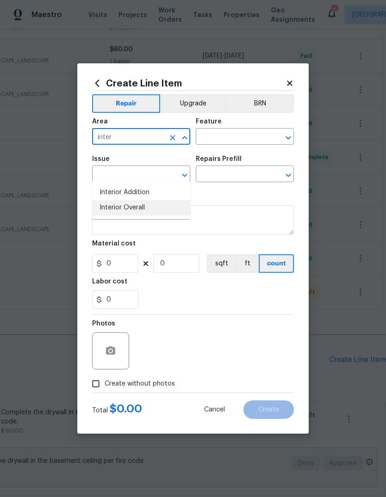
click at [172, 200] on li "Interior Overall" at bounding box center [141, 207] width 98 height 15
type input "Interior Overall"
click at [250, 139] on input "text" at bounding box center [232, 137] width 72 height 14
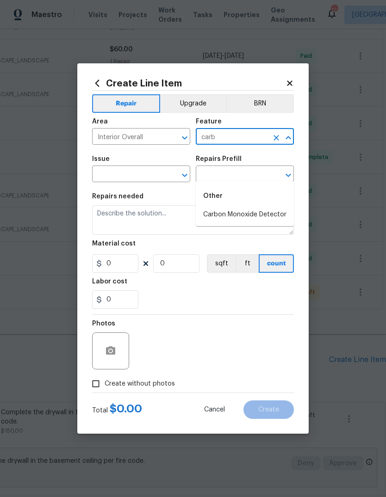
click at [281, 207] on li "Carbon Monoxide Detector" at bounding box center [245, 214] width 98 height 15
type input "Carbon Monoxide Detector"
click at [157, 181] on input "text" at bounding box center [128, 175] width 72 height 14
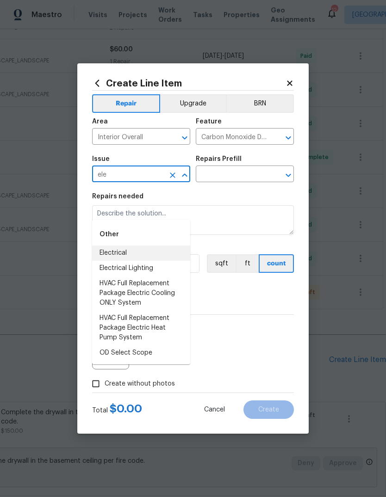
click at [158, 246] on li "Electrical" at bounding box center [141, 253] width 98 height 15
type input "Electrical"
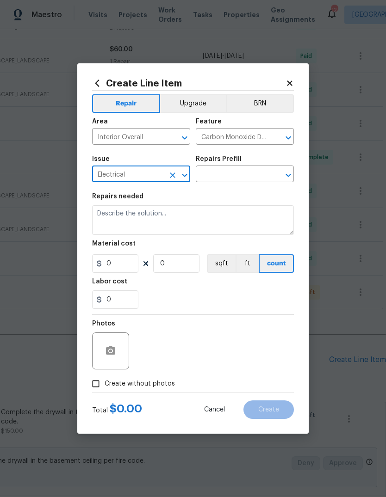
click at [243, 181] on input "text" at bounding box center [232, 175] width 72 height 14
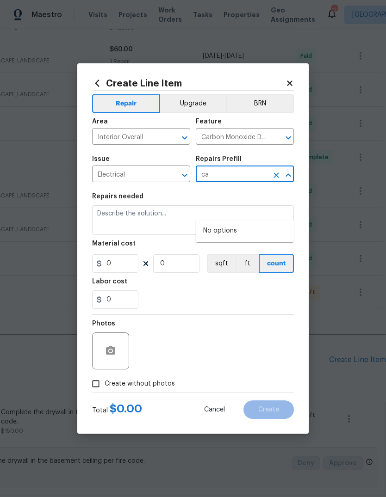
type input "c"
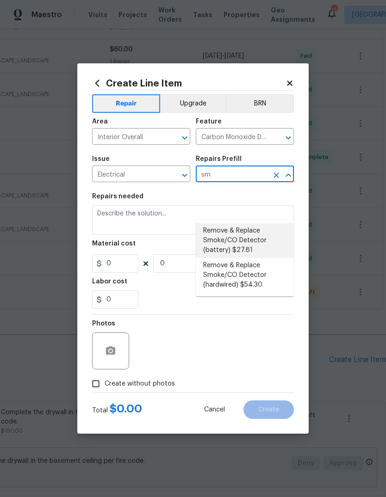
click at [241, 223] on li "Remove & Replace Smoke/CO Detector (battery) $27.81" at bounding box center [245, 240] width 98 height 35
type input "Remove & Replace Smoke/CO Detector (battery) $27.81"
type textarea "Remove the existing smoke/CO detector (battery) and replace with new. Ensure th…"
type input "1"
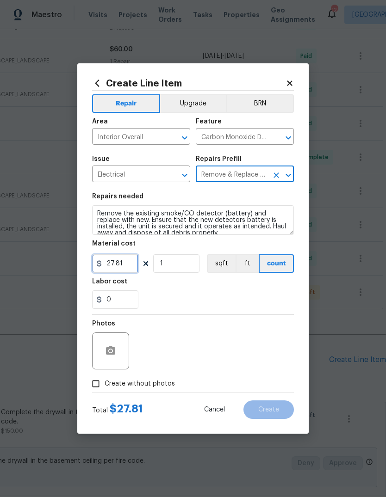
click at [131, 265] on input "27.81" at bounding box center [115, 263] width 46 height 18
type input "35"
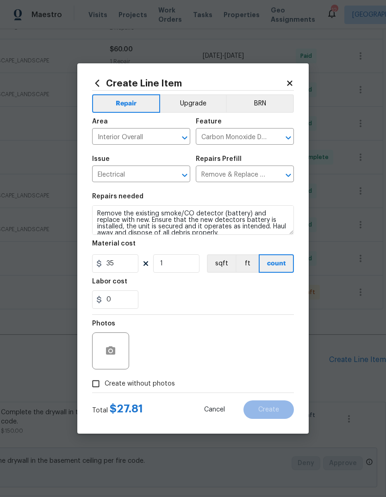
click at [226, 300] on div "0" at bounding box center [193, 299] width 202 height 18
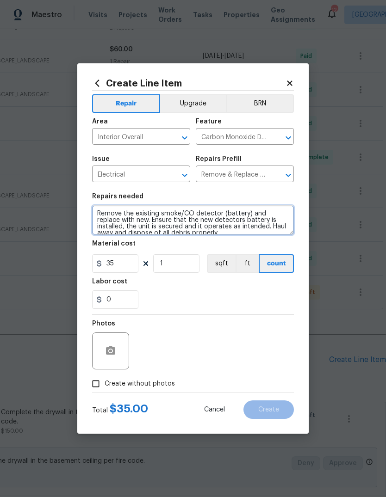
click at [215, 229] on textarea "Remove the existing smoke/CO detector (battery) and replace with new. Ensure th…" at bounding box center [193, 220] width 202 height 30
click at [200, 232] on textarea "Remove the existing smoke/CO detector (battery) and replace with new. Ensure th…" at bounding box center [193, 220] width 202 height 30
click at [200, 231] on textarea "Remove the existing smoke/CO detector (battery) and replace with new. Ensure th…" at bounding box center [193, 220] width 202 height 30
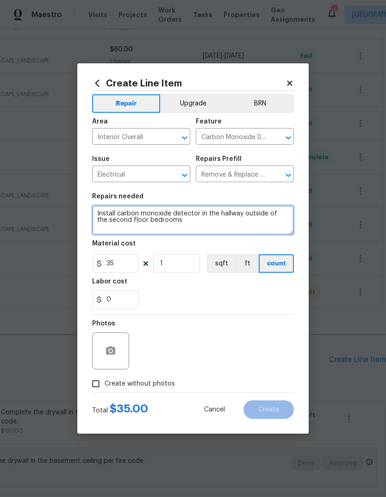
type textarea "Install carbon monoxide detector in the hallway outside of the second floor bed…"
click at [249, 290] on div "Labor cost" at bounding box center [193, 284] width 202 height 12
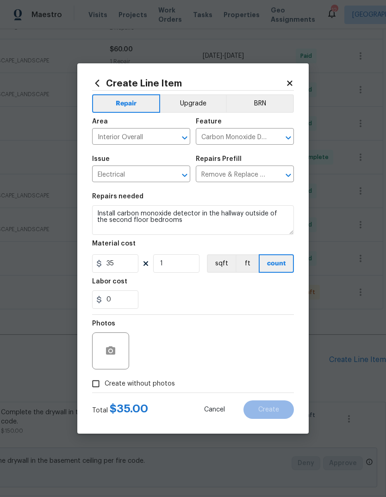
click at [169, 382] on span "Create without photos" at bounding box center [140, 384] width 70 height 10
click at [105, 382] on input "Create without photos" at bounding box center [96, 384] width 18 height 18
checkbox input "true"
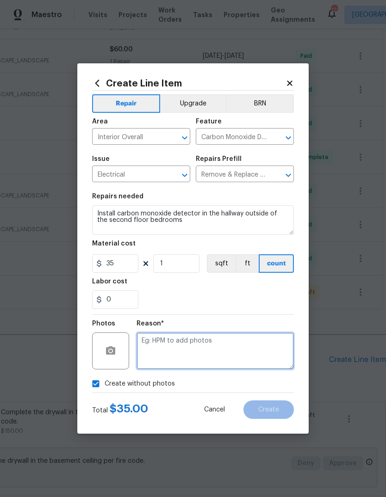
click at [207, 349] on textarea at bounding box center [214, 350] width 157 height 37
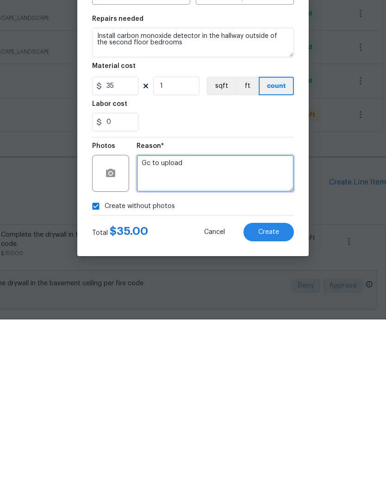
type textarea "Gc to upload"
click at [283, 400] on button "Create" at bounding box center [268, 409] width 50 height 18
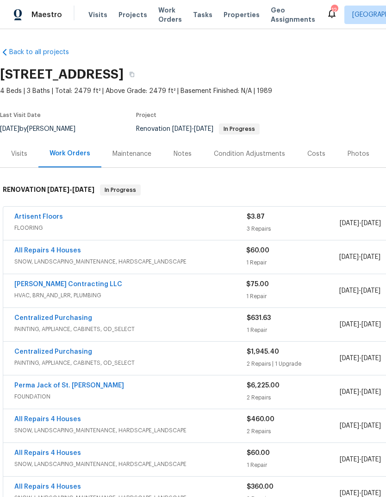
scroll to position [0, 0]
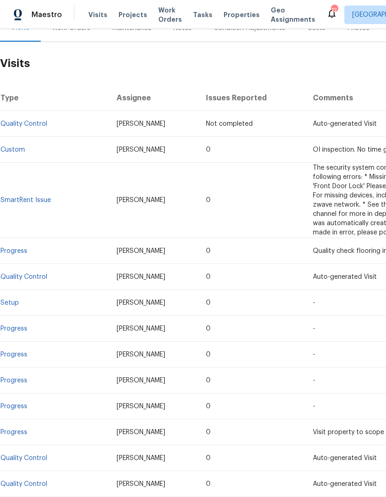
scroll to position [125, 0]
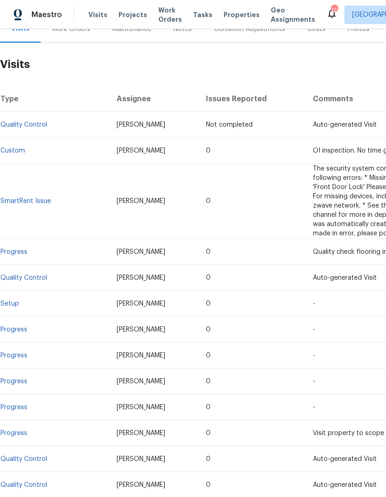
click at [23, 254] on link "Progress" at bounding box center [13, 252] width 27 height 6
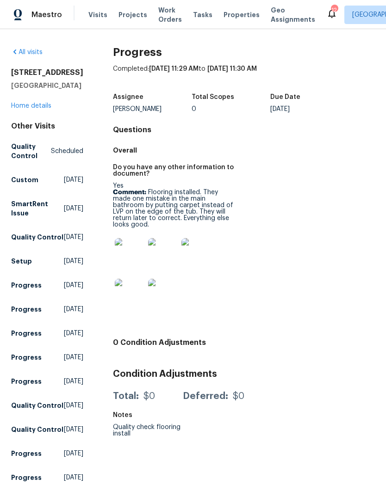
click at [129, 248] on img at bounding box center [130, 253] width 30 height 30
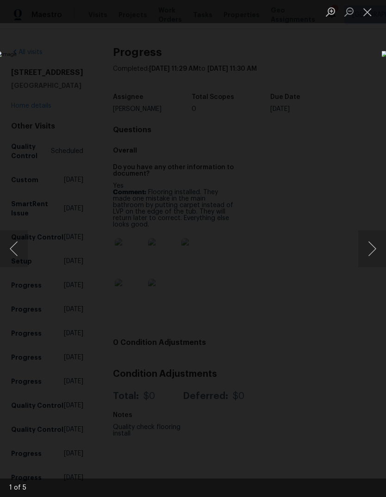
click at [374, 254] on button "Next image" at bounding box center [372, 248] width 28 height 37
click at [371, 254] on button "Next image" at bounding box center [372, 248] width 28 height 37
click at [260, 278] on img "Lightbox" at bounding box center [148, 249] width 223 height 288
click at [373, 246] on button "Next image" at bounding box center [372, 248] width 28 height 37
click at [372, 246] on button "Next image" at bounding box center [372, 248] width 28 height 37
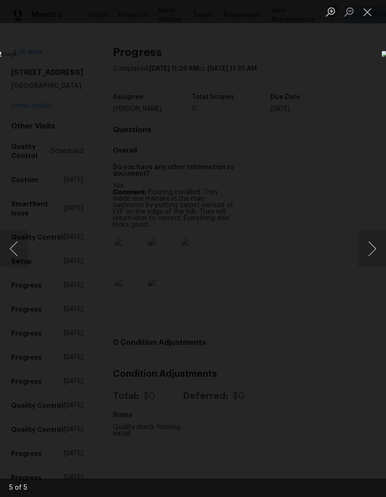
click at [373, 245] on button "Next image" at bounding box center [372, 248] width 28 height 37
click at [375, 242] on button "Next image" at bounding box center [372, 248] width 28 height 37
click at [372, 244] on button "Next image" at bounding box center [372, 248] width 28 height 37
click at [373, 241] on button "Next image" at bounding box center [372, 248] width 28 height 37
click at [364, 13] on button "Close lightbox" at bounding box center [367, 12] width 18 height 16
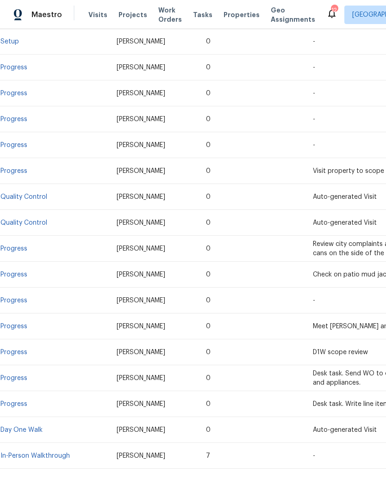
scroll to position [387, 0]
click at [18, 251] on link "Progress" at bounding box center [13, 249] width 27 height 6
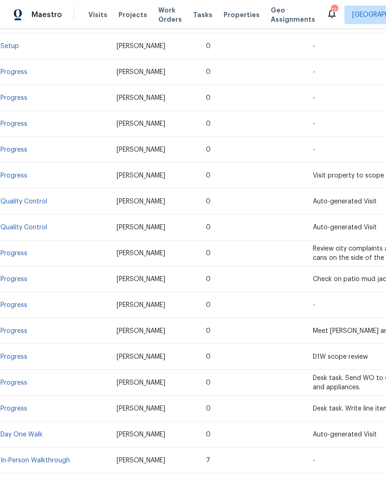
scroll to position [382, 0]
click at [103, 15] on span "Visits" at bounding box center [97, 14] width 19 height 9
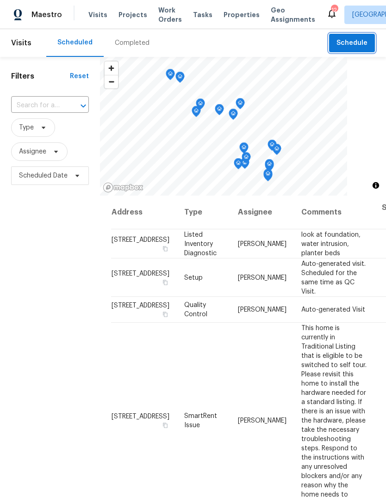
click at [360, 48] on span "Schedule" at bounding box center [351, 43] width 31 height 12
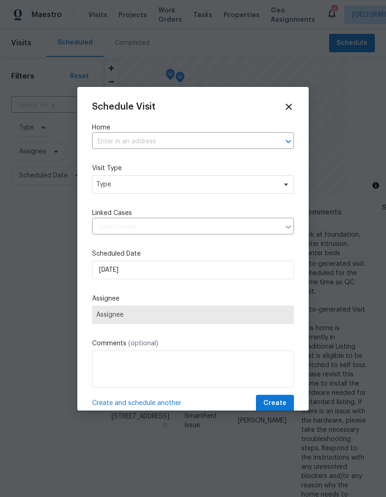
click at [215, 140] on input "text" at bounding box center [180, 142] width 176 height 14
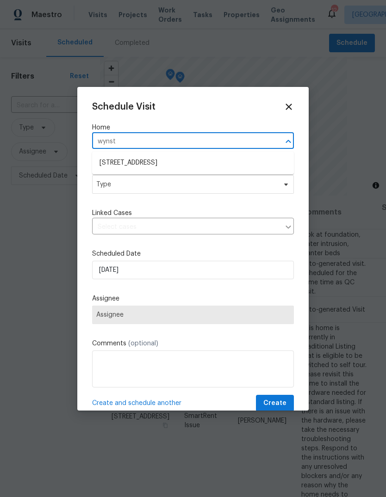
type input "wynsta"
click at [218, 160] on li "[STREET_ADDRESS]" at bounding box center [193, 162] width 202 height 15
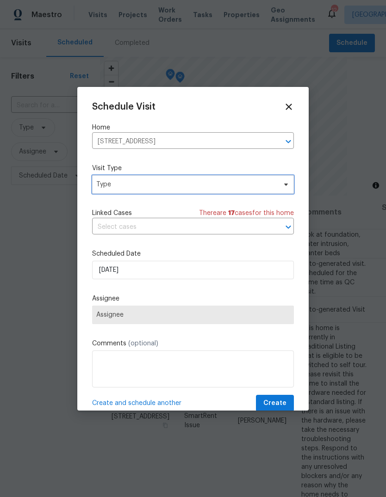
click at [210, 183] on span "Type" at bounding box center [186, 184] width 180 height 9
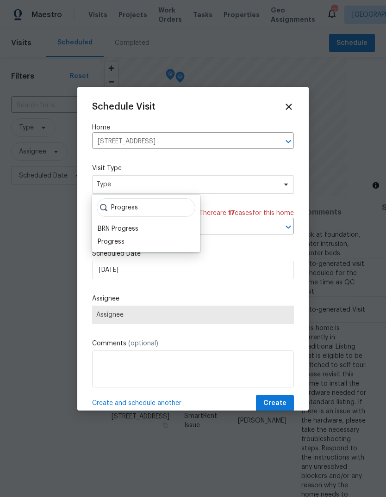
type input "Progress"
click at [129, 245] on div "Progress" at bounding box center [146, 241] width 102 height 13
click at [123, 239] on div "Progress" at bounding box center [111, 241] width 27 height 9
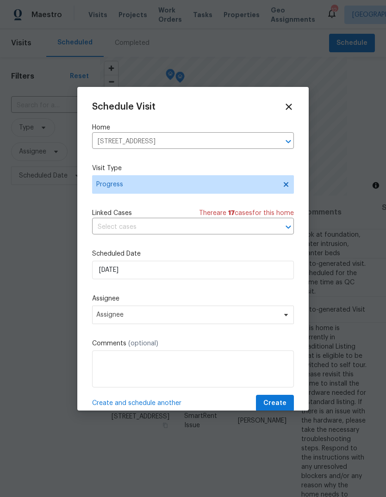
click at [289, 109] on icon at bounding box center [288, 107] width 10 height 10
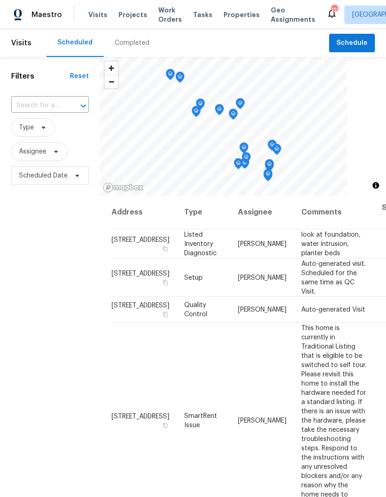
click at [55, 105] on input "text" at bounding box center [37, 105] width 52 height 14
type input "wynstay"
click at [52, 135] on li "[STREET_ADDRESS]" at bounding box center [49, 126] width 77 height 15
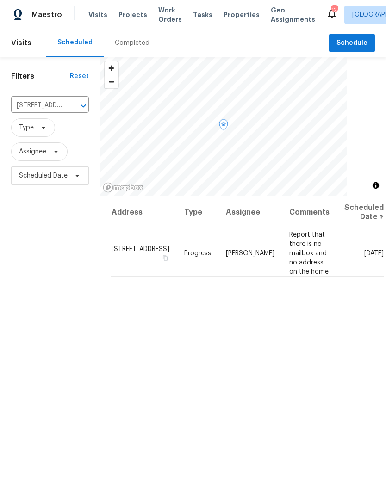
click at [0, 0] on icon at bounding box center [0, 0] width 0 height 0
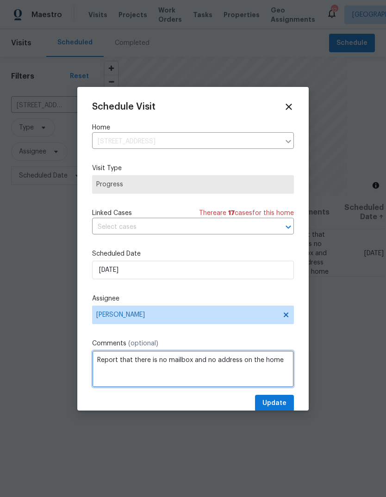
click at [284, 367] on textarea "Report that there is no mailbox and no address on the home" at bounding box center [193, 369] width 202 height 37
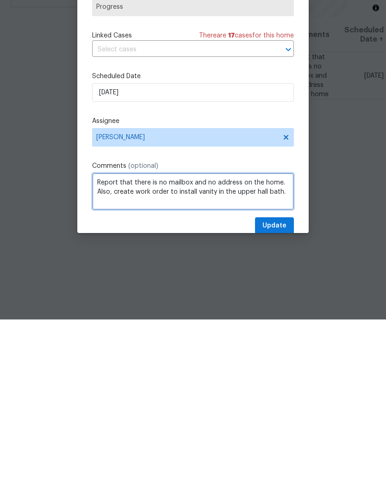
type textarea "Report that there is no mailbox and no address on the home. Also, create work o…"
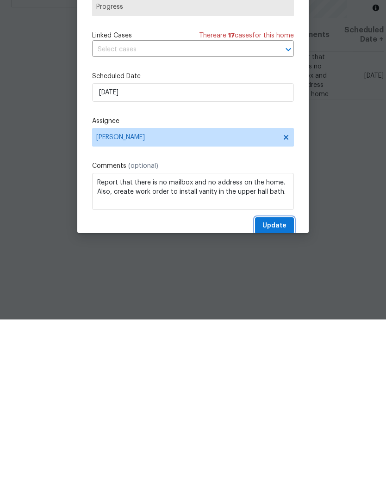
click at [279, 398] on span "Update" at bounding box center [274, 404] width 24 height 12
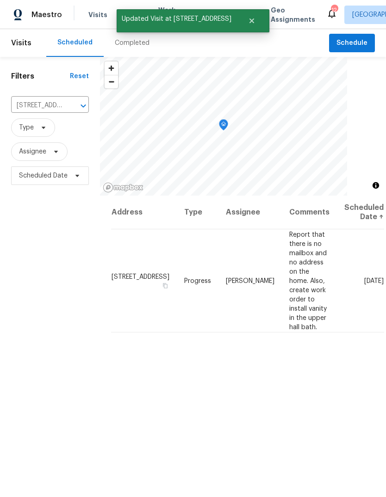
scroll to position [0, 0]
click at [250, 20] on icon "Close" at bounding box center [251, 20] width 7 height 7
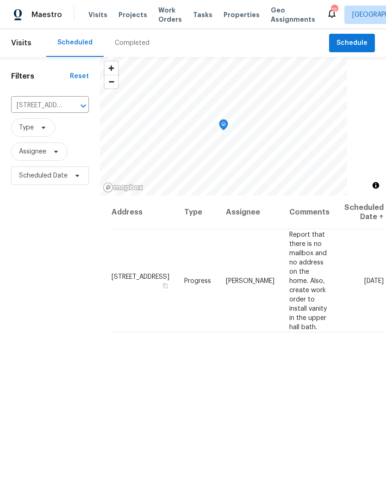
click at [138, 15] on span "Projects" at bounding box center [132, 14] width 29 height 9
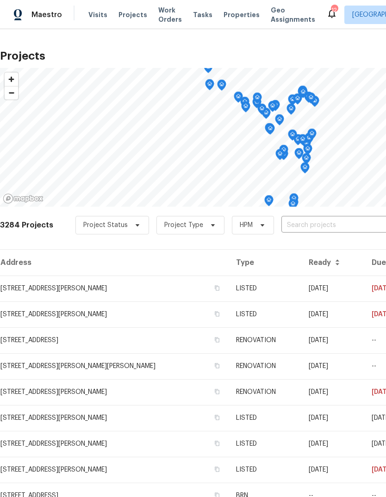
click at [333, 224] on input "text" at bounding box center [334, 225] width 106 height 14
type input "[PERSON_NAME]"
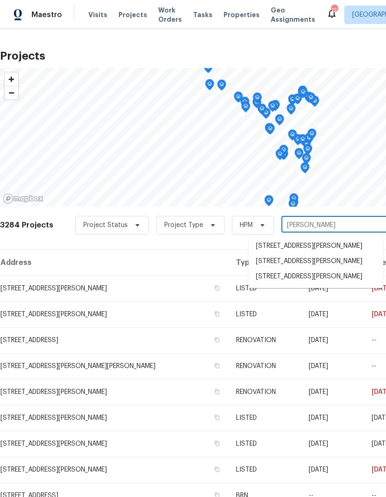
click at [321, 258] on li "[STREET_ADDRESS][PERSON_NAME]" at bounding box center [315, 261] width 135 height 15
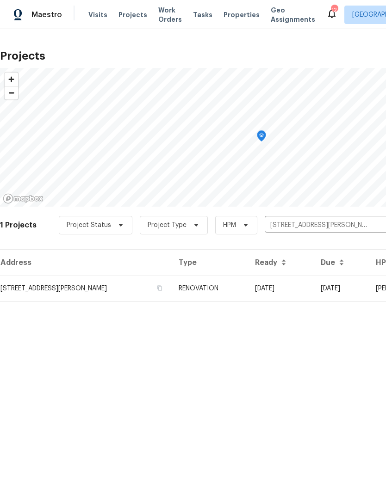
click at [238, 290] on td "RENOVATION" at bounding box center [209, 289] width 76 height 26
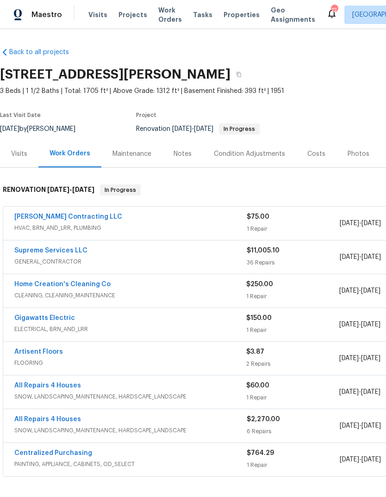
click at [47, 253] on link "Supreme Services LLC" at bounding box center [50, 250] width 73 height 6
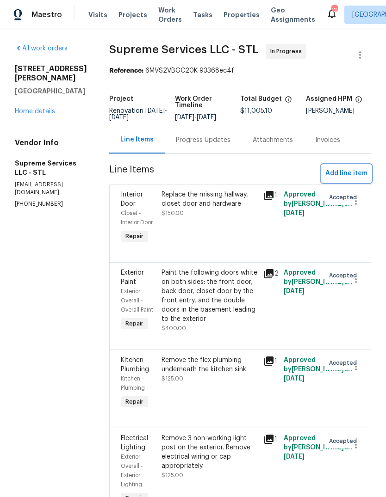
click at [356, 170] on span "Add line item" at bounding box center [346, 174] width 42 height 12
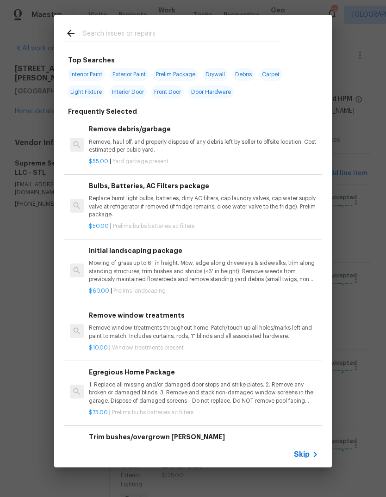
click at [307, 453] on span "Skip" at bounding box center [302, 454] width 16 height 9
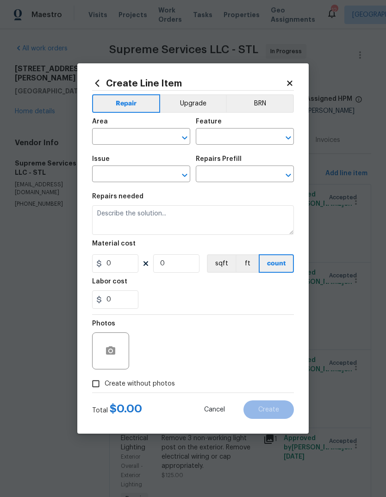
click at [155, 140] on input "text" at bounding box center [128, 137] width 72 height 14
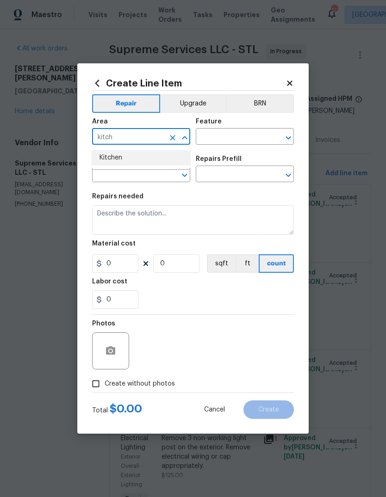
click at [142, 157] on li "Kitchen" at bounding box center [141, 157] width 98 height 15
type input "Kitchen"
click at [250, 137] on input "text" at bounding box center [232, 137] width 72 height 14
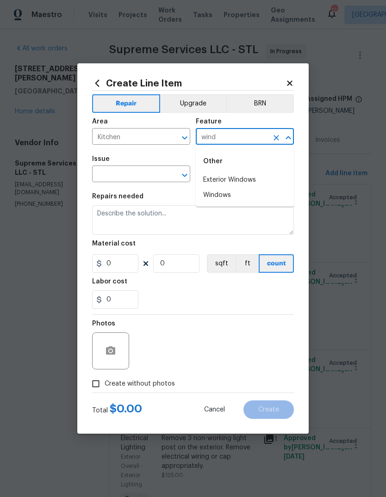
click at [245, 198] on li "Windows" at bounding box center [245, 195] width 98 height 15
type input "Windows"
click at [161, 173] on input "text" at bounding box center [128, 175] width 72 height 14
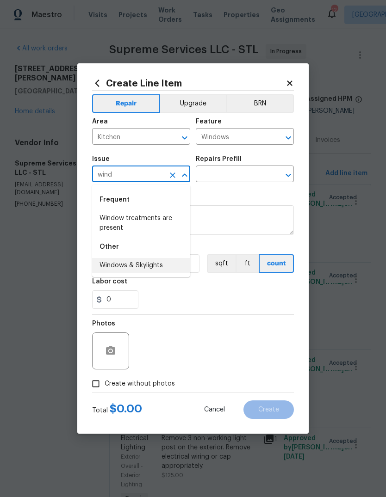
click at [172, 265] on li "Windows & Skylights" at bounding box center [141, 265] width 98 height 15
type input "Windows & Skylights"
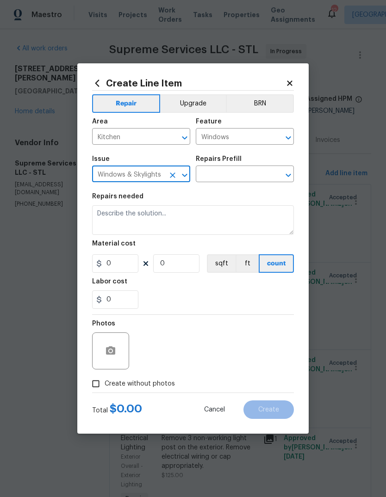
click at [251, 179] on input "text" at bounding box center [232, 175] width 72 height 14
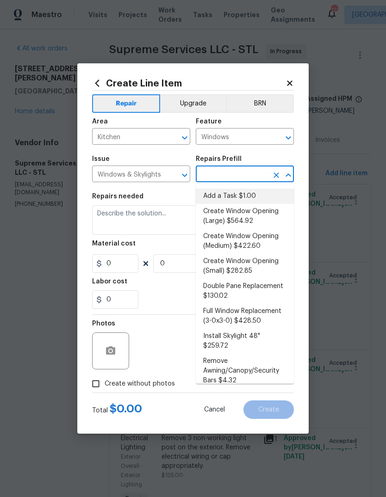
click at [257, 197] on li "Add a Task $1.00" at bounding box center [245, 196] width 98 height 15
type input "Add a Task $1.00"
type textarea "HPM to detail"
type input "1"
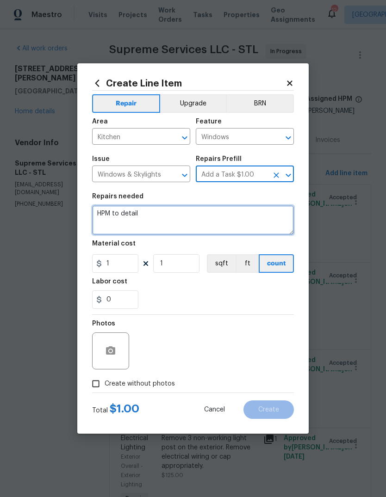
click at [241, 215] on textarea "HPM to detail" at bounding box center [193, 220] width 202 height 30
type textarea "H"
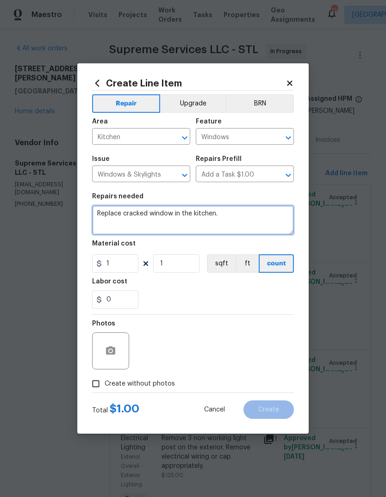
type textarea "Replace cracked window in the kitchen."
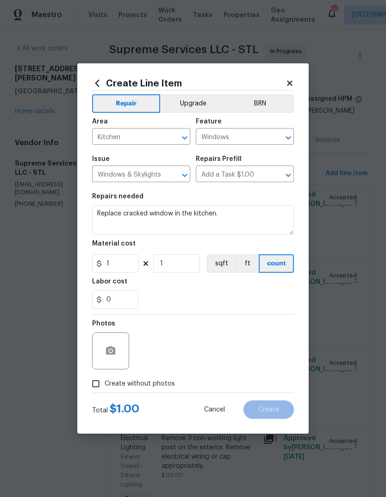
click at [242, 288] on div "Labor cost" at bounding box center [193, 284] width 202 height 12
click at [136, 265] on input "1" at bounding box center [115, 263] width 46 height 18
type input "150"
click at [267, 301] on div "0" at bounding box center [193, 299] width 202 height 18
click at [115, 352] on icon "button" at bounding box center [110, 350] width 9 height 8
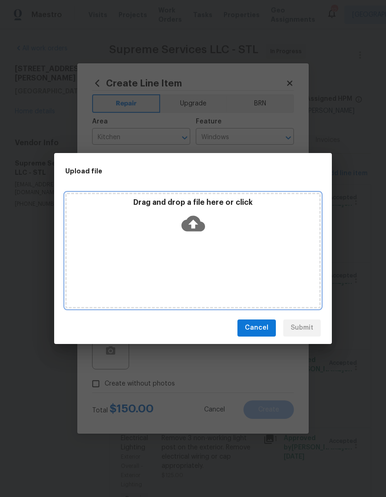
click at [199, 227] on icon at bounding box center [193, 223] width 24 height 16
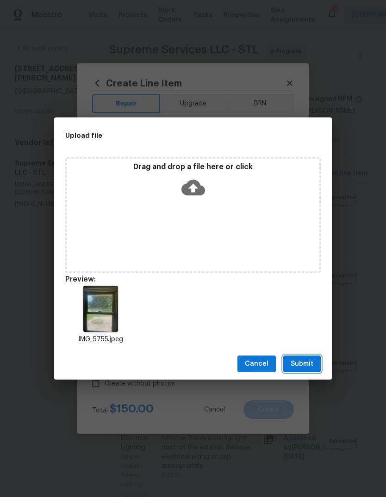
click at [311, 368] on span "Submit" at bounding box center [301, 364] width 23 height 12
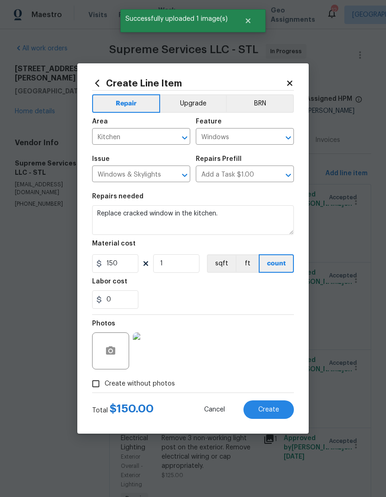
click at [154, 352] on img at bounding box center [151, 350] width 37 height 37
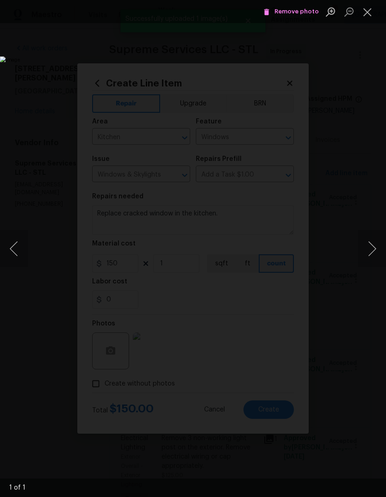
click at [366, 13] on button "Close lightbox" at bounding box center [367, 12] width 18 height 16
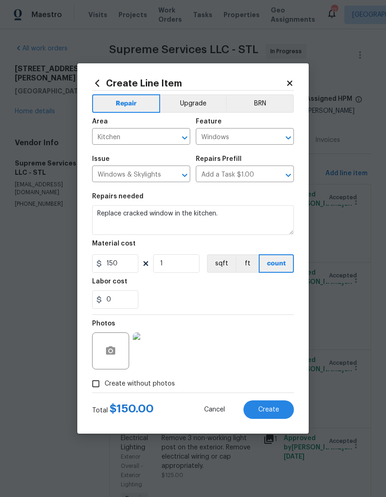
click at [283, 412] on button "Create" at bounding box center [268, 409] width 50 height 18
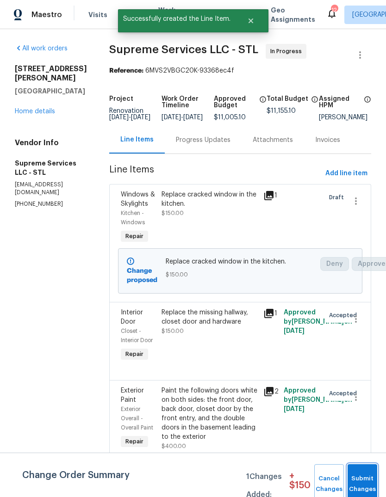
click at [358, 480] on button "Submit Changes" at bounding box center [362, 484] width 30 height 40
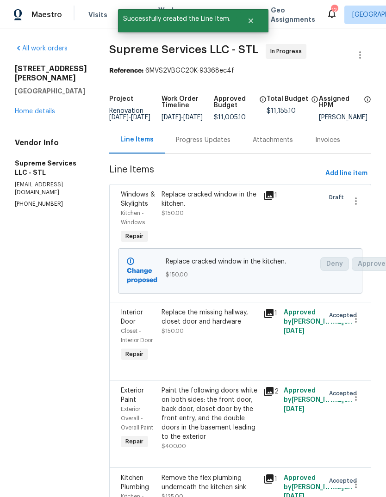
click at [212, 145] on div "Progress Updates" at bounding box center [203, 139] width 55 height 9
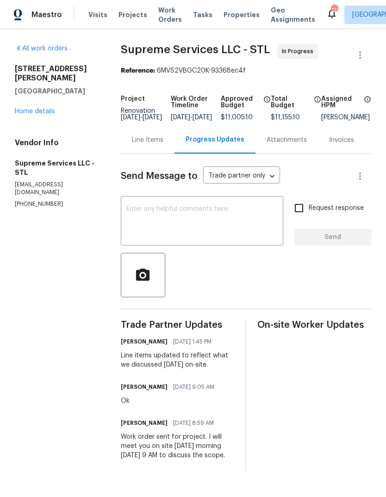
click at [230, 221] on textarea at bounding box center [202, 222] width 152 height 32
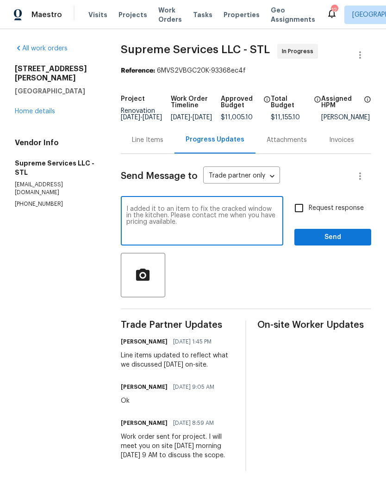
type textarea "I added it to an item to fix the cracked window in the kitchen. Please contact …"
click at [355, 213] on span "Request response" at bounding box center [335, 208] width 55 height 10
click at [308, 218] on input "Request response" at bounding box center [298, 207] width 19 height 19
checkbox input "true"
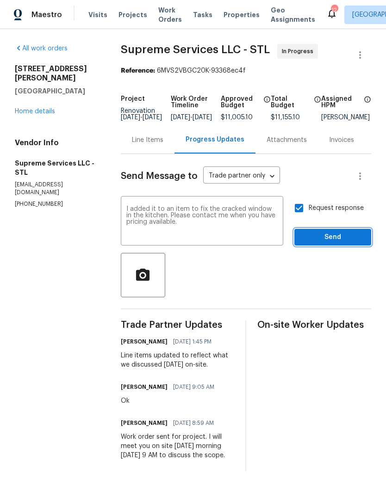
click at [361, 241] on span "Send" at bounding box center [332, 238] width 62 height 12
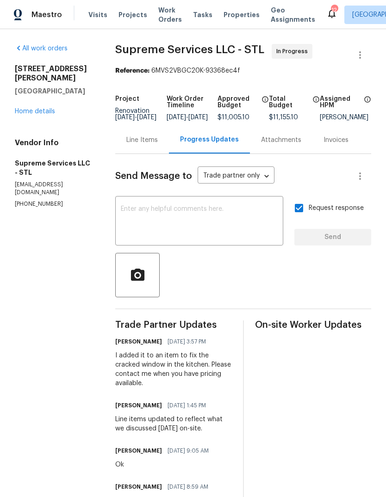
click at [39, 108] on link "Home details" at bounding box center [35, 111] width 40 height 6
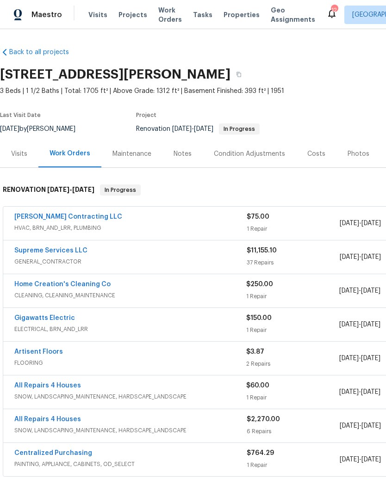
click at [180, 154] on div "Notes" at bounding box center [182, 153] width 18 height 9
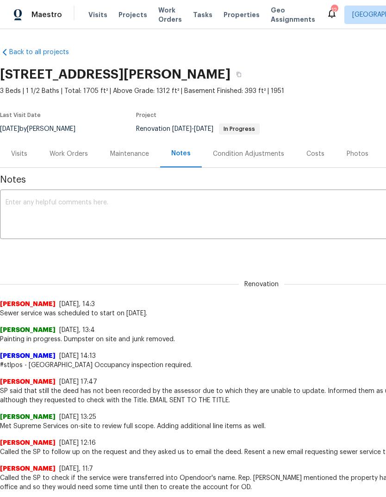
click at [66, 156] on div "Work Orders" at bounding box center [68, 153] width 38 height 9
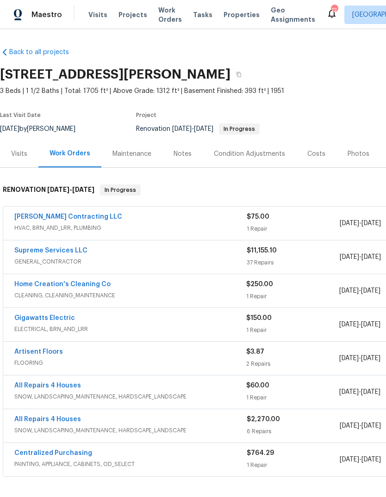
click at [236, 15] on span "Properties" at bounding box center [241, 14] width 36 height 9
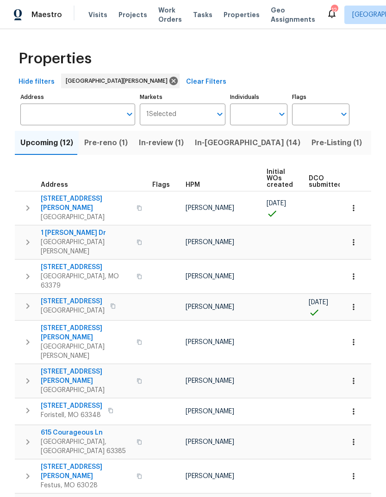
click at [117, 145] on span "Pre-reno (1)" at bounding box center [105, 142] width 43 height 13
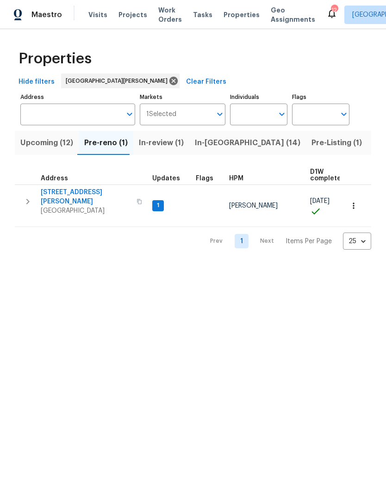
click at [67, 197] on span "5040 Parker Ave" at bounding box center [86, 197] width 90 height 18
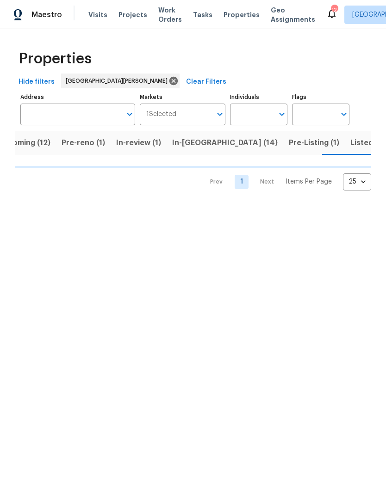
scroll to position [0, 23]
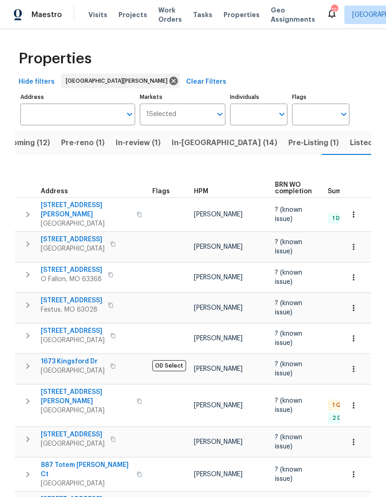
click at [201, 148] on span "In-reno (14)" at bounding box center [224, 142] width 105 height 13
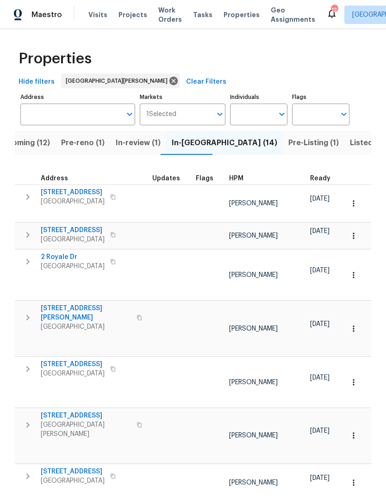
click at [241, 180] on div "HPM" at bounding box center [266, 178] width 74 height 6
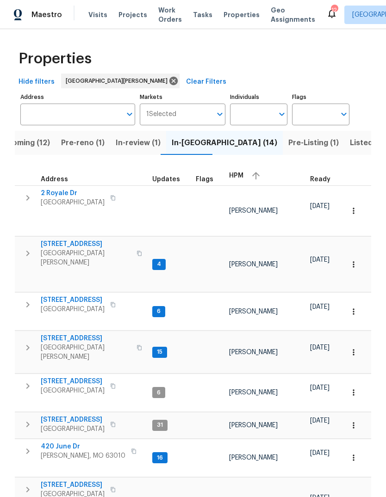
click at [245, 178] on div "HPM" at bounding box center [266, 176] width 74 height 14
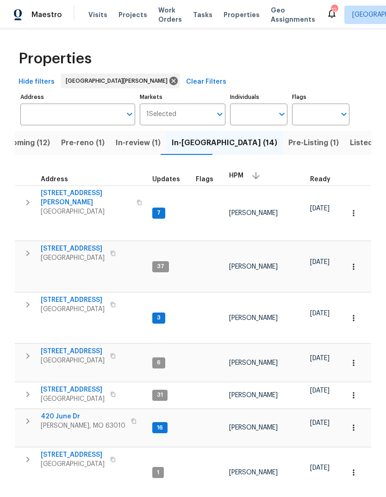
click at [65, 197] on span "[STREET_ADDRESS][PERSON_NAME]" at bounding box center [86, 198] width 90 height 18
click at [80, 295] on span "[STREET_ADDRESS]" at bounding box center [73, 299] width 64 height 9
click at [26, 151] on button "Upcoming (12)" at bounding box center [24, 143] width 64 height 24
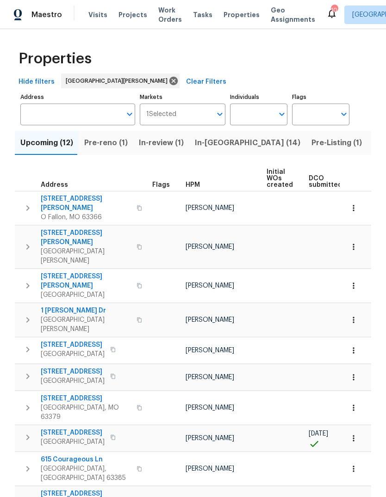
click at [199, 183] on div "HPM" at bounding box center [222, 185] width 74 height 6
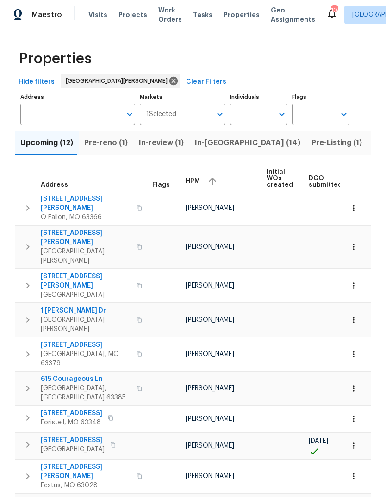
click at [201, 182] on div "HPM" at bounding box center [222, 181] width 74 height 14
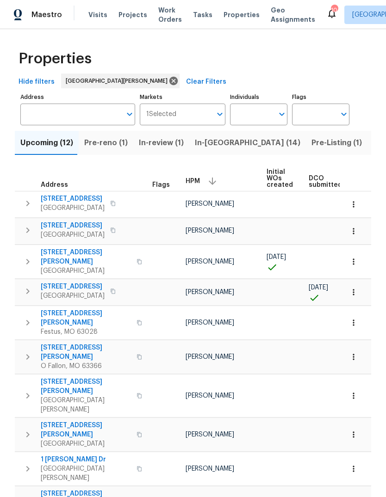
click at [311, 146] on span "Pre-Listing (1)" at bounding box center [336, 142] width 50 height 13
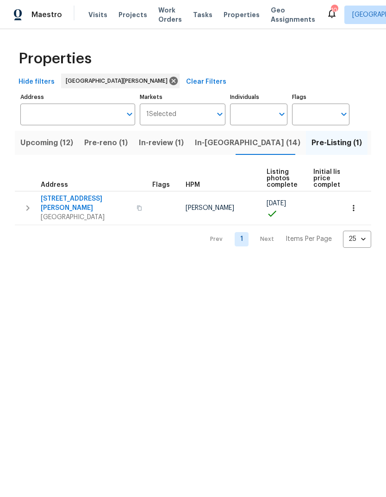
click at [58, 213] on span "Saint Louis, MO 63125" at bounding box center [86, 217] width 90 height 9
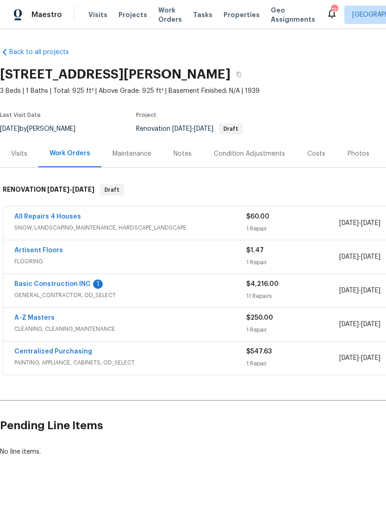
click at [77, 286] on link "Basic Construction INC" at bounding box center [52, 284] width 76 height 6
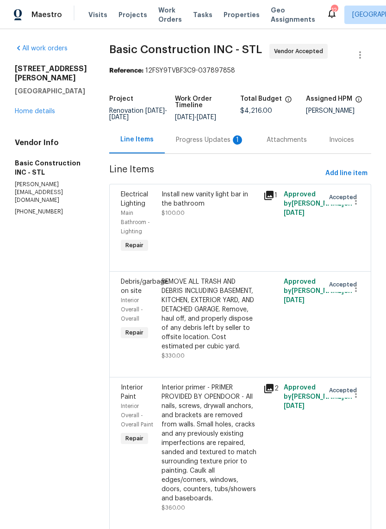
click at [202, 145] on div "Progress Updates 1" at bounding box center [210, 139] width 91 height 27
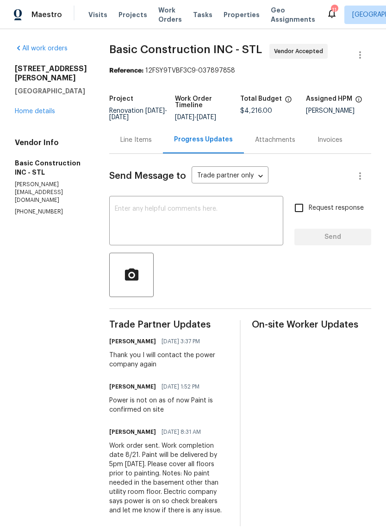
click at [44, 115] on link "Home details" at bounding box center [35, 111] width 40 height 6
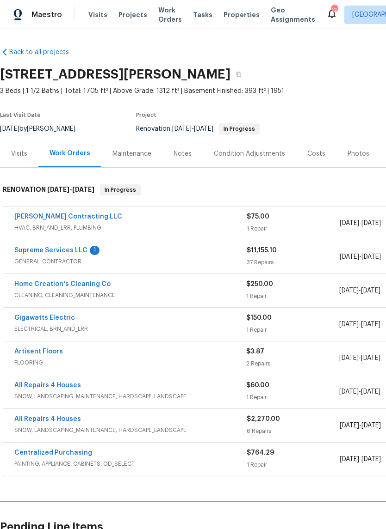
click at [60, 260] on span "GENERAL_CONTRACTOR" at bounding box center [130, 261] width 232 height 9
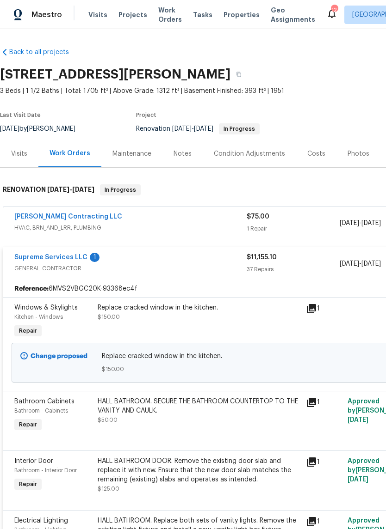
click at [65, 259] on link "Supreme Services LLC" at bounding box center [50, 257] width 73 height 6
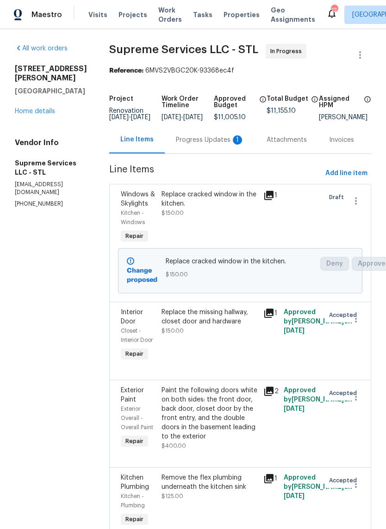
click at [213, 153] on div "Progress Updates 1" at bounding box center [210, 139] width 91 height 27
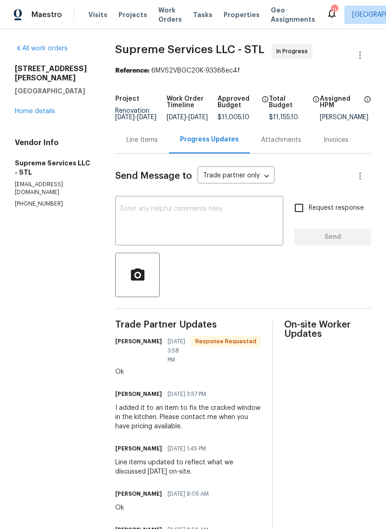
click at [51, 108] on link "Home details" at bounding box center [35, 111] width 40 height 6
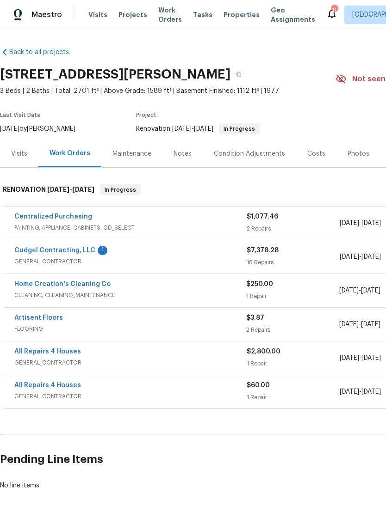
click at [81, 253] on link "Cudgel Contracting, LLC" at bounding box center [54, 250] width 81 height 6
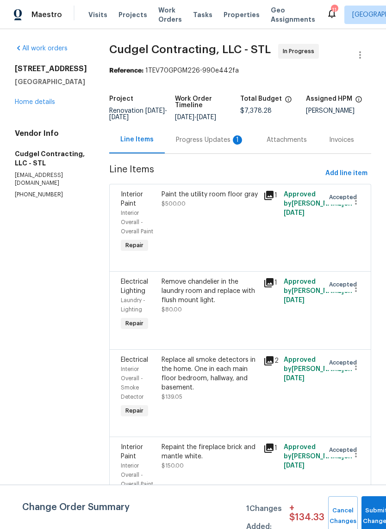
click at [223, 154] on div "Progress Updates 1" at bounding box center [210, 139] width 91 height 27
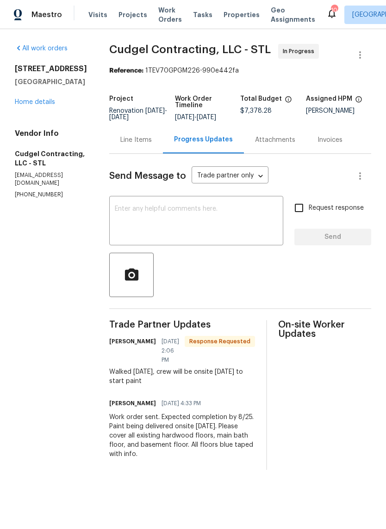
click at [31, 103] on link "Home details" at bounding box center [35, 102] width 40 height 6
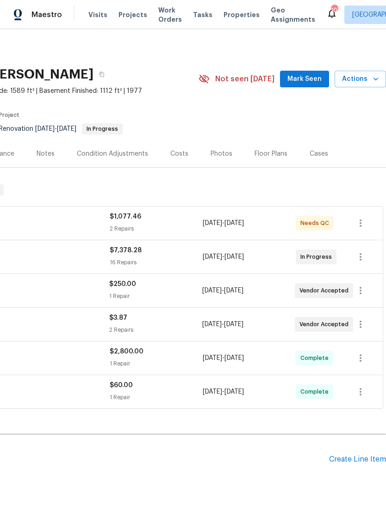
scroll to position [0, 137]
click at [311, 80] on span "Mark Seen" at bounding box center [304, 80] width 34 height 12
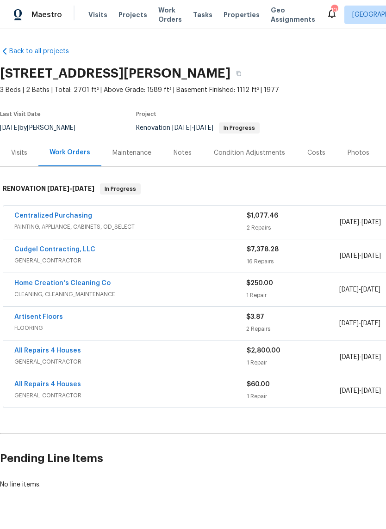
scroll to position [1, 0]
click at [37, 218] on link "Centralized Purchasing" at bounding box center [53, 216] width 78 height 6
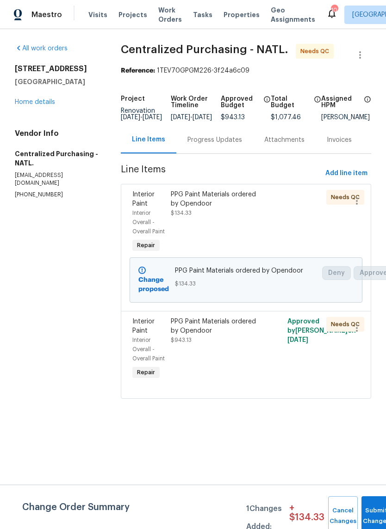
click at [36, 105] on link "Home details" at bounding box center [35, 102] width 40 height 6
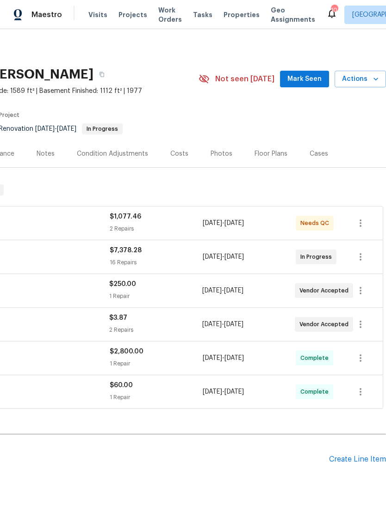
scroll to position [0, 137]
click at [311, 76] on span "Mark Seen" at bounding box center [304, 80] width 34 height 12
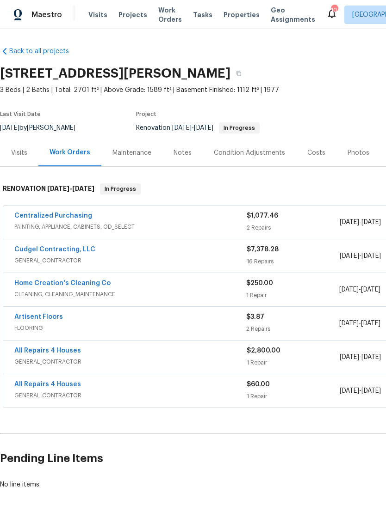
scroll to position [1, 0]
click at [44, 252] on link "Cudgel Contracting, LLC" at bounding box center [54, 249] width 81 height 6
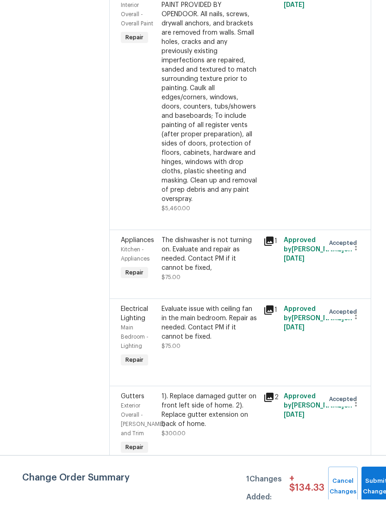
scroll to position [23, 0]
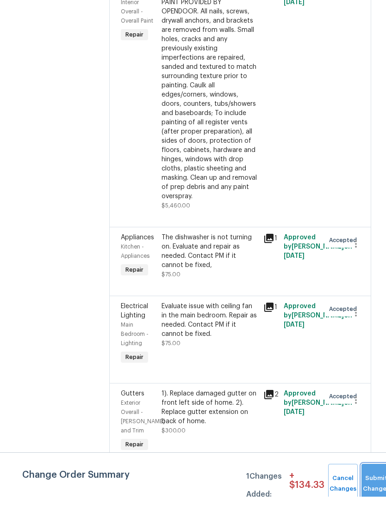
click at [368, 497] on button "Submit Changes" at bounding box center [376, 517] width 30 height 40
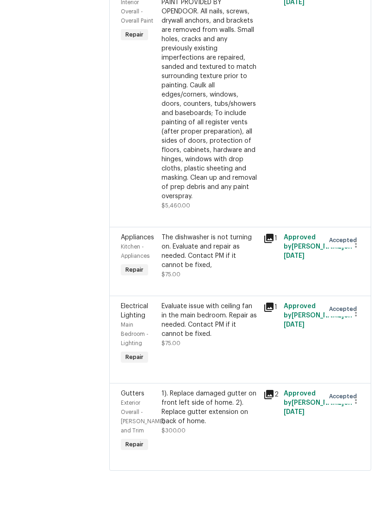
click at [273, 423] on icon at bounding box center [268, 427] width 9 height 9
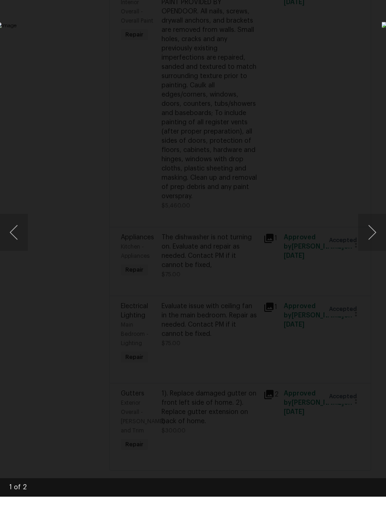
click at [371, 246] on button "Next image" at bounding box center [372, 264] width 28 height 37
click at [357, 51] on div "Lightbox" at bounding box center [193, 264] width 386 height 529
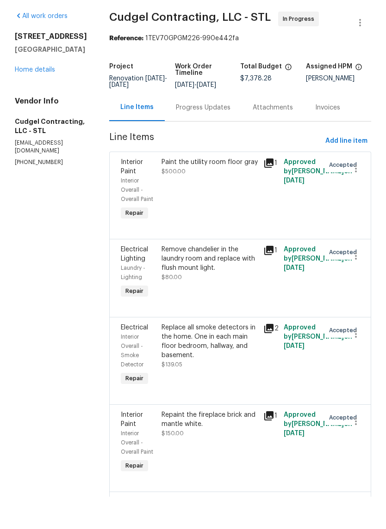
scroll to position [0, 0]
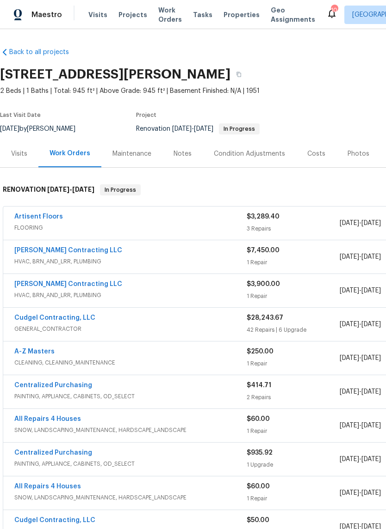
click at [184, 162] on div "Notes" at bounding box center [182, 153] width 40 height 27
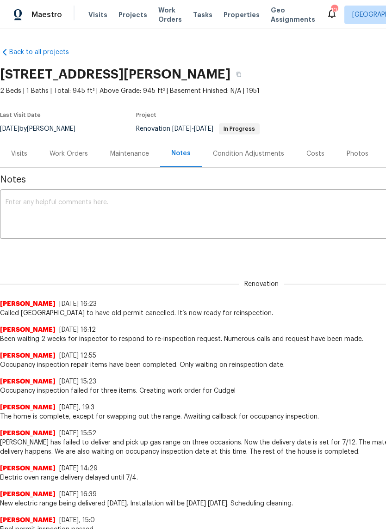
click at [318, 153] on div "Costs" at bounding box center [315, 153] width 18 height 9
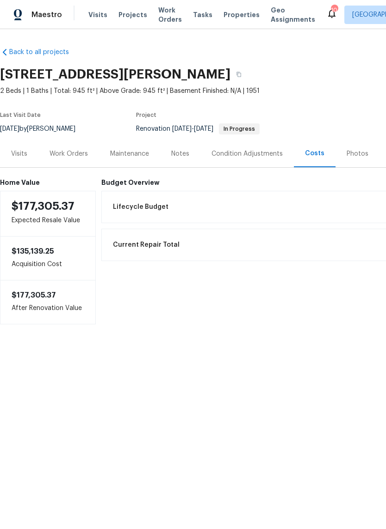
click at [355, 156] on div "Photos" at bounding box center [357, 153] width 22 height 9
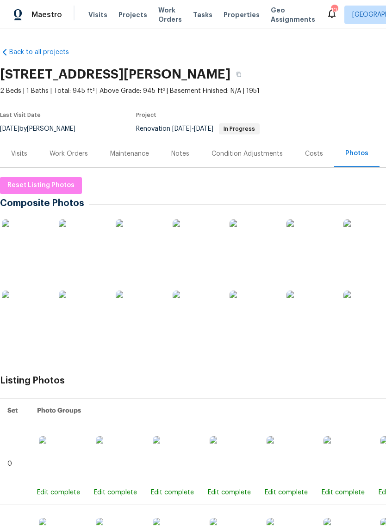
click at [31, 239] on img at bounding box center [25, 243] width 46 height 46
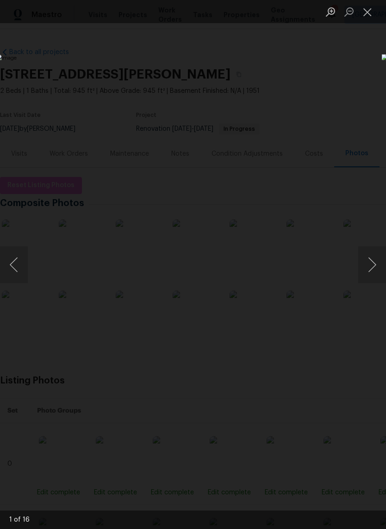
click at [369, 263] on button "Next image" at bounding box center [372, 264] width 28 height 37
click at [371, 262] on button "Next image" at bounding box center [372, 264] width 28 height 37
click at [373, 259] on button "Next image" at bounding box center [372, 264] width 28 height 37
click at [371, 260] on button "Next image" at bounding box center [372, 264] width 28 height 37
click at [371, 259] on button "Next image" at bounding box center [372, 264] width 28 height 37
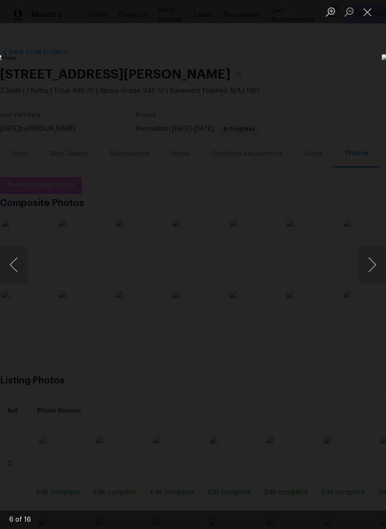
click at [371, 259] on button "Next image" at bounding box center [372, 264] width 28 height 37
click at [373, 265] on button "Next image" at bounding box center [372, 264] width 28 height 37
click at [372, 264] on button "Next image" at bounding box center [372, 264] width 28 height 37
click at [371, 264] on button "Next image" at bounding box center [372, 264] width 28 height 37
click at [371, 262] on button "Next image" at bounding box center [372, 264] width 28 height 37
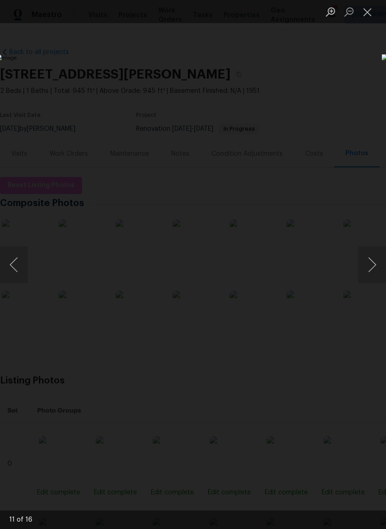
click at [374, 260] on button "Next image" at bounding box center [372, 264] width 28 height 37
click at [369, 264] on button "Next image" at bounding box center [372, 264] width 28 height 37
click at [372, 261] on button "Next image" at bounding box center [372, 264] width 28 height 37
click at [15, 266] on button "Previous image" at bounding box center [14, 264] width 28 height 37
click at [373, 260] on button "Next image" at bounding box center [372, 264] width 28 height 37
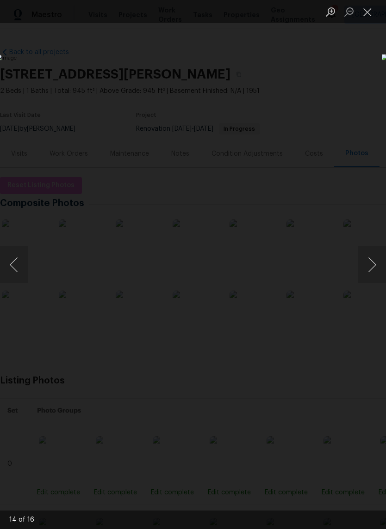
click at [372, 259] on button "Next image" at bounding box center [372, 264] width 28 height 37
click at [15, 258] on button "Previous image" at bounding box center [14, 264] width 28 height 37
click at [374, 259] on button "Next image" at bounding box center [372, 264] width 28 height 37
click at [370, 258] on button "Next image" at bounding box center [372, 264] width 28 height 37
click at [373, 256] on button "Next image" at bounding box center [372, 264] width 28 height 37
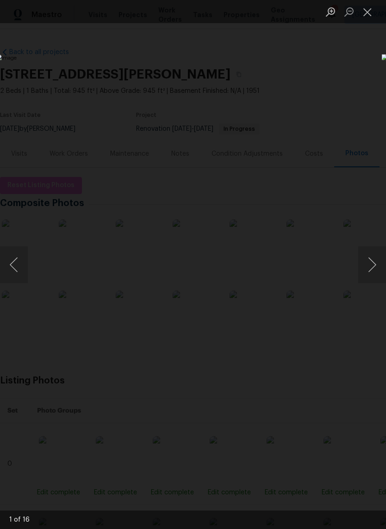
click at [371, 257] on button "Next image" at bounding box center [372, 264] width 28 height 37
click at [373, 257] on button "Next image" at bounding box center [372, 264] width 28 height 37
click at [370, 257] on button "Next image" at bounding box center [372, 264] width 28 height 37
click at [369, 257] on button "Next image" at bounding box center [372, 264] width 28 height 37
click at [371, 256] on button "Next image" at bounding box center [372, 264] width 28 height 37
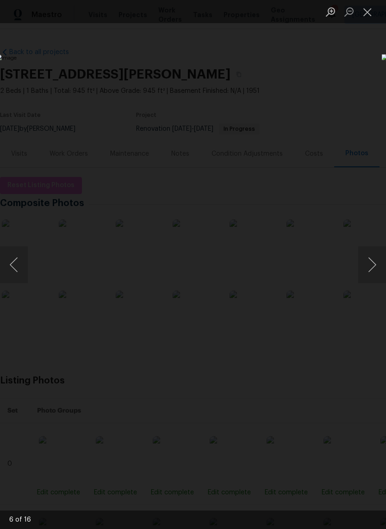
click at [370, 255] on button "Next image" at bounding box center [372, 264] width 28 height 37
click at [370, 252] on button "Next image" at bounding box center [372, 264] width 28 height 37
click at [371, 251] on button "Next image" at bounding box center [372, 264] width 28 height 37
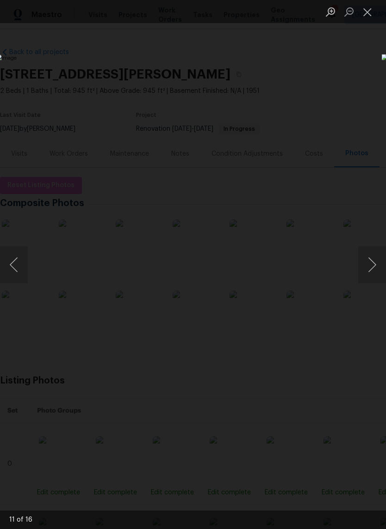
click at [370, 251] on button "Next image" at bounding box center [372, 264] width 28 height 37
click at [369, 248] on button "Next image" at bounding box center [372, 264] width 28 height 37
click at [370, 247] on button "Next image" at bounding box center [372, 264] width 28 height 37
click at [370, 246] on button "Next image" at bounding box center [372, 264] width 28 height 37
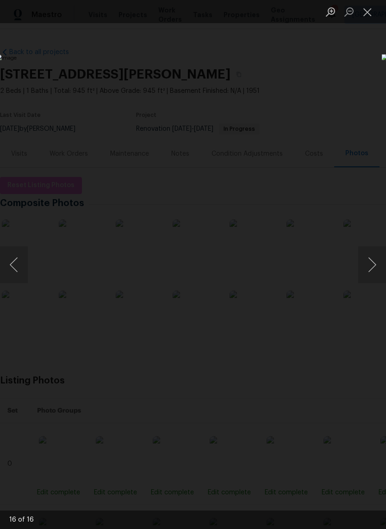
click at [370, 246] on button "Next image" at bounding box center [372, 264] width 28 height 37
click at [302, 245] on img "Lightbox" at bounding box center [149, 264] width 307 height 421
click at [367, 13] on button "Close lightbox" at bounding box center [367, 12] width 18 height 16
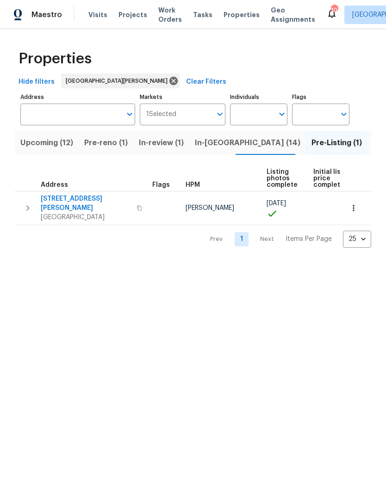
click at [221, 148] on span "In-[GEOGRAPHIC_DATA] (14)" at bounding box center [247, 142] width 105 height 13
